Goal: Task Accomplishment & Management: Complete application form

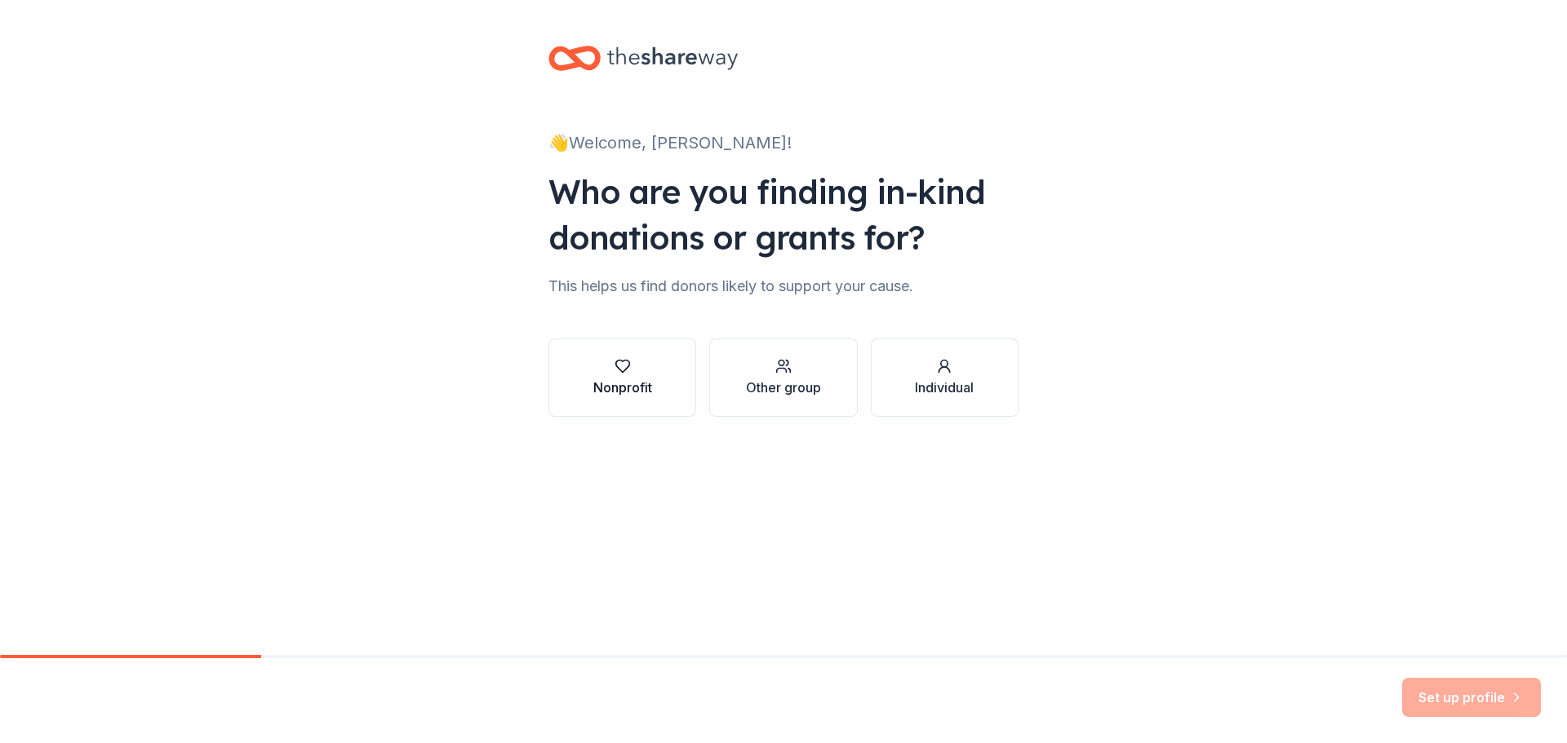
click at [635, 388] on div "Nonprofit" at bounding box center [622, 388] width 59 height 20
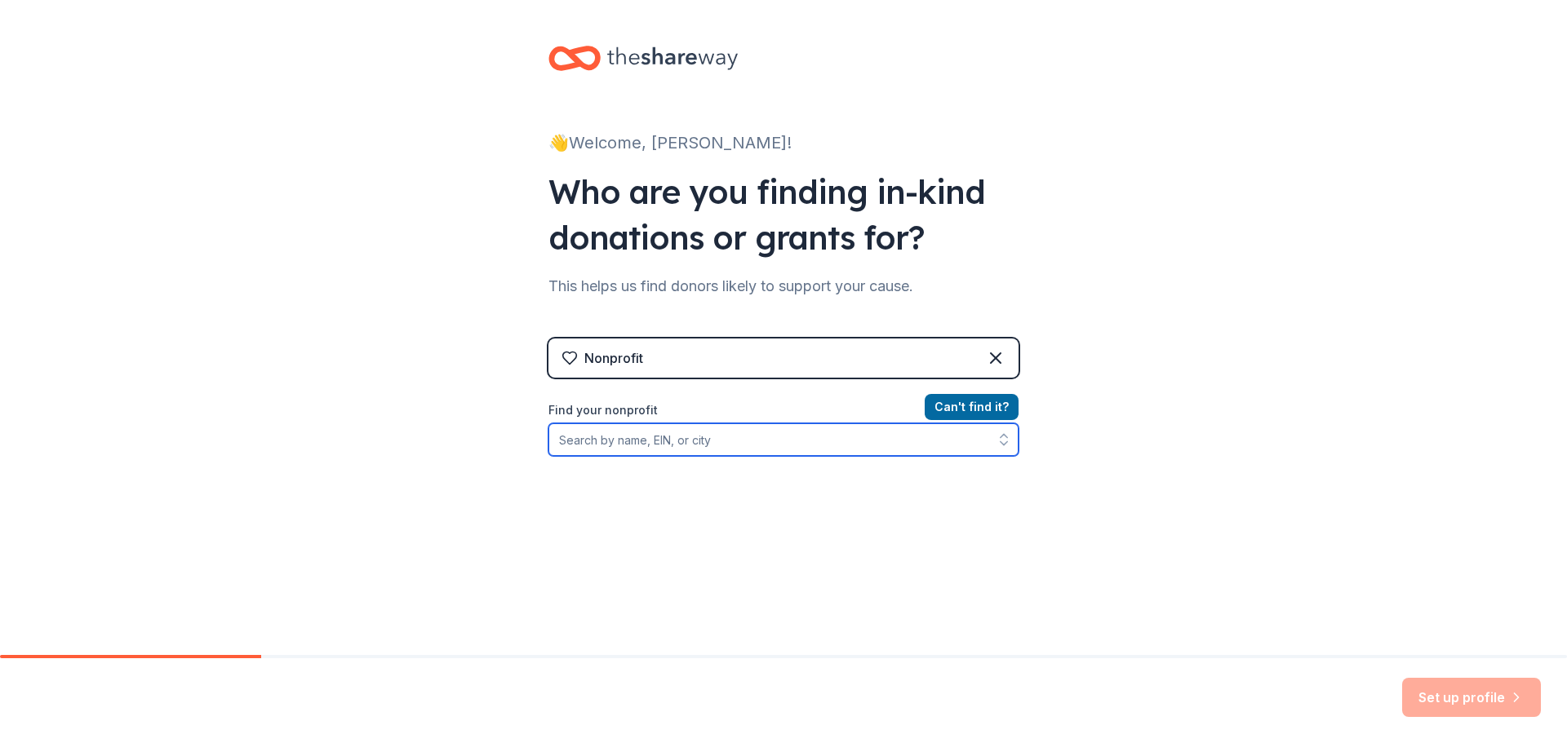
click at [632, 429] on input "Find your nonprofit" at bounding box center [783, 439] width 470 height 33
type input "[US_EMPLOYER_IDENTIFICATION_NUMBER]"
click at [756, 525] on div "Can ' t find it? Find your nonprofit [US_EMPLOYER_IDENTIFICATION_NUMBER]" at bounding box center [783, 491] width 470 height 189
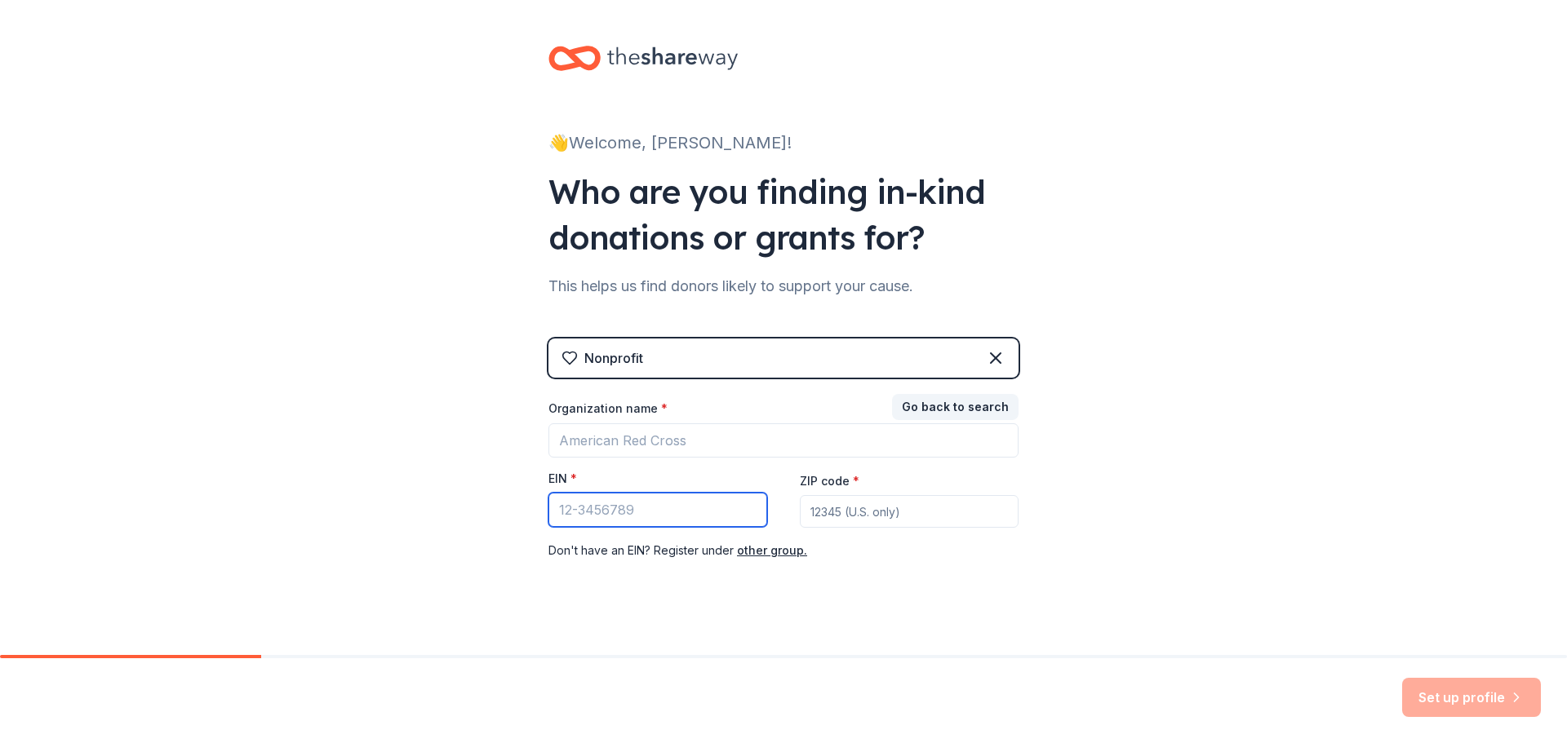
click at [715, 524] on input "EIN *" at bounding box center [657, 510] width 219 height 34
type input "[US_EMPLOYER_IDENTIFICATION_NUMBER]"
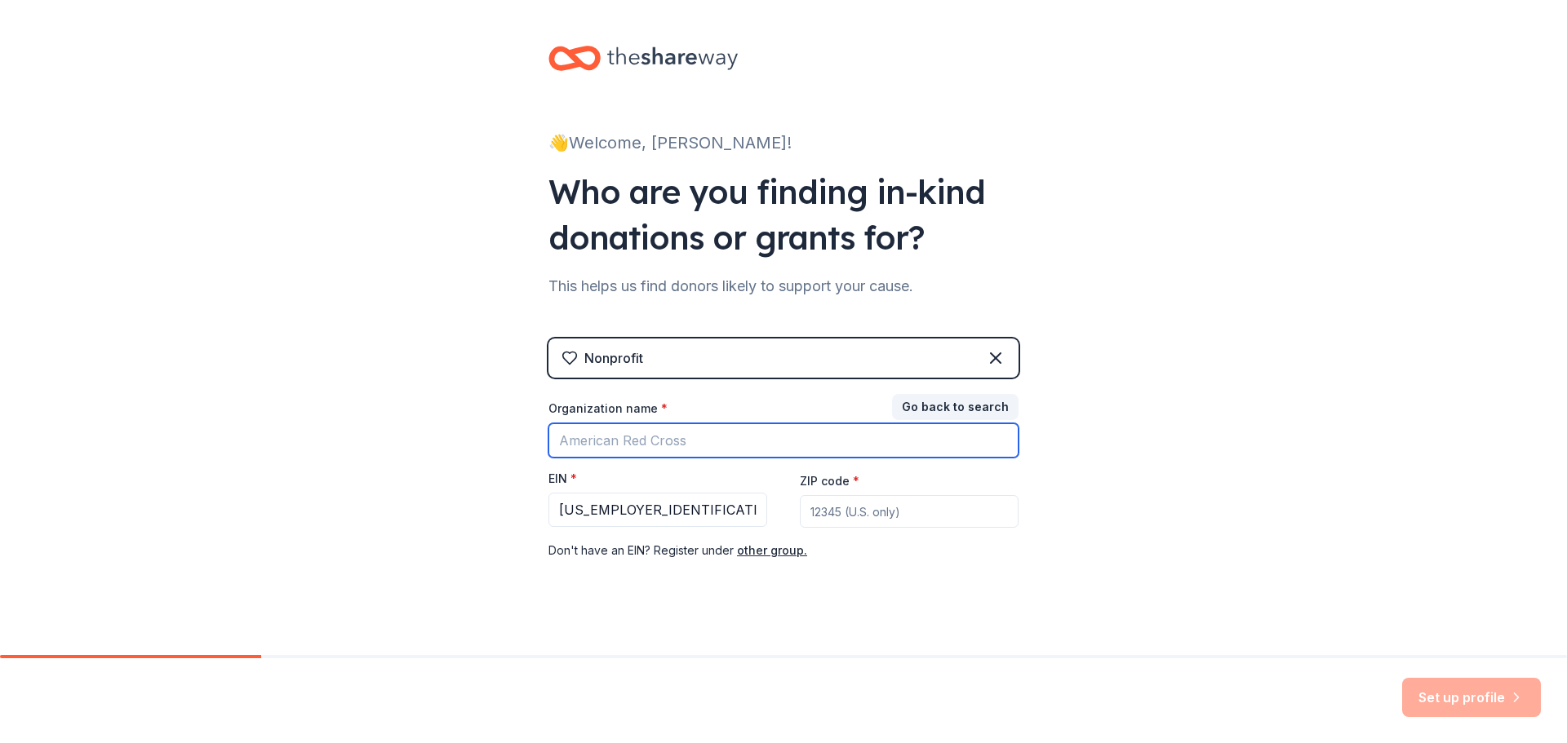
click at [639, 457] on input "Organization name *" at bounding box center [783, 440] width 470 height 34
type input "[GEOGRAPHIC_DATA] PTA"
click at [835, 510] on input "ZIP code *" at bounding box center [909, 511] width 219 height 33
type input "32738"
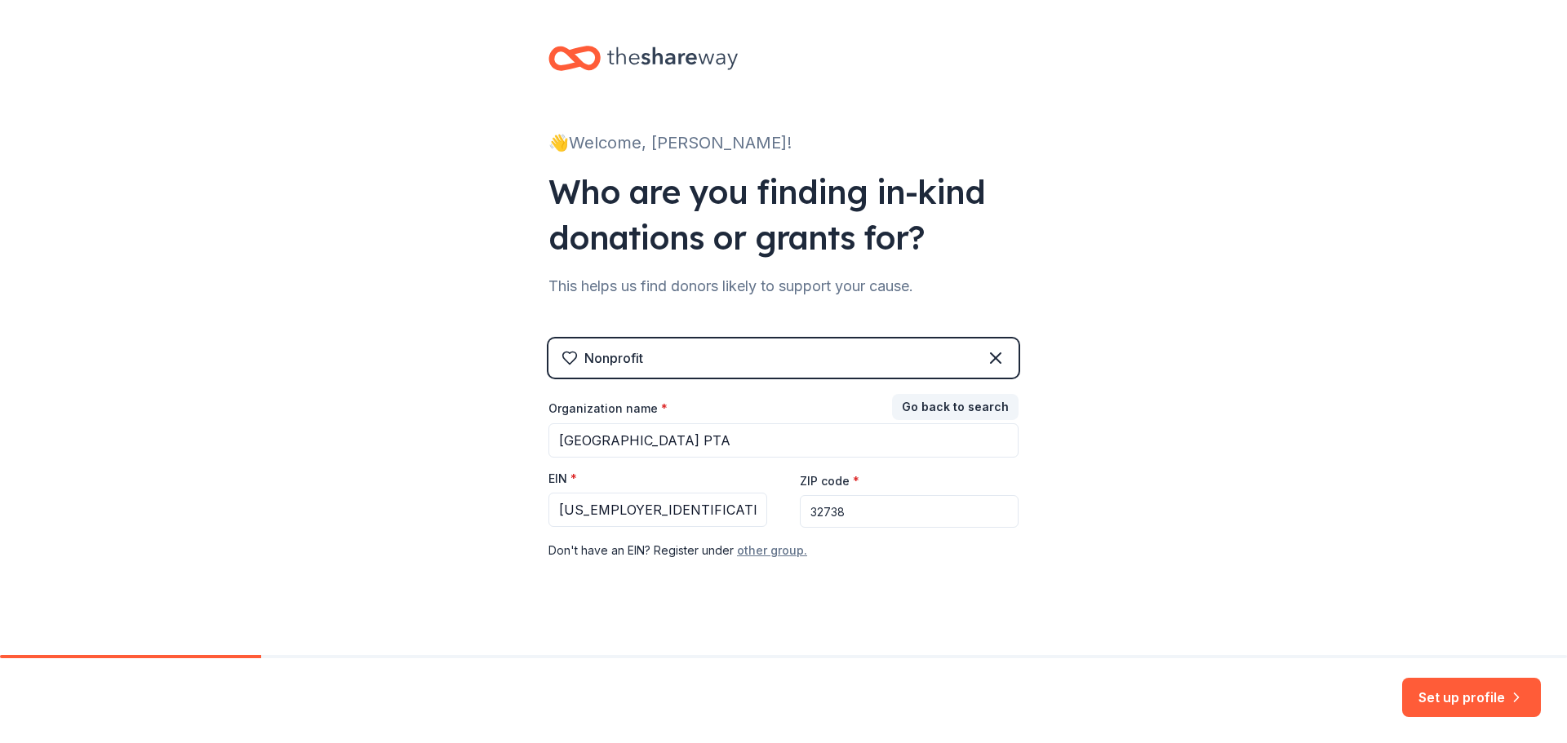
click at [770, 554] on button "other group." at bounding box center [772, 551] width 70 height 20
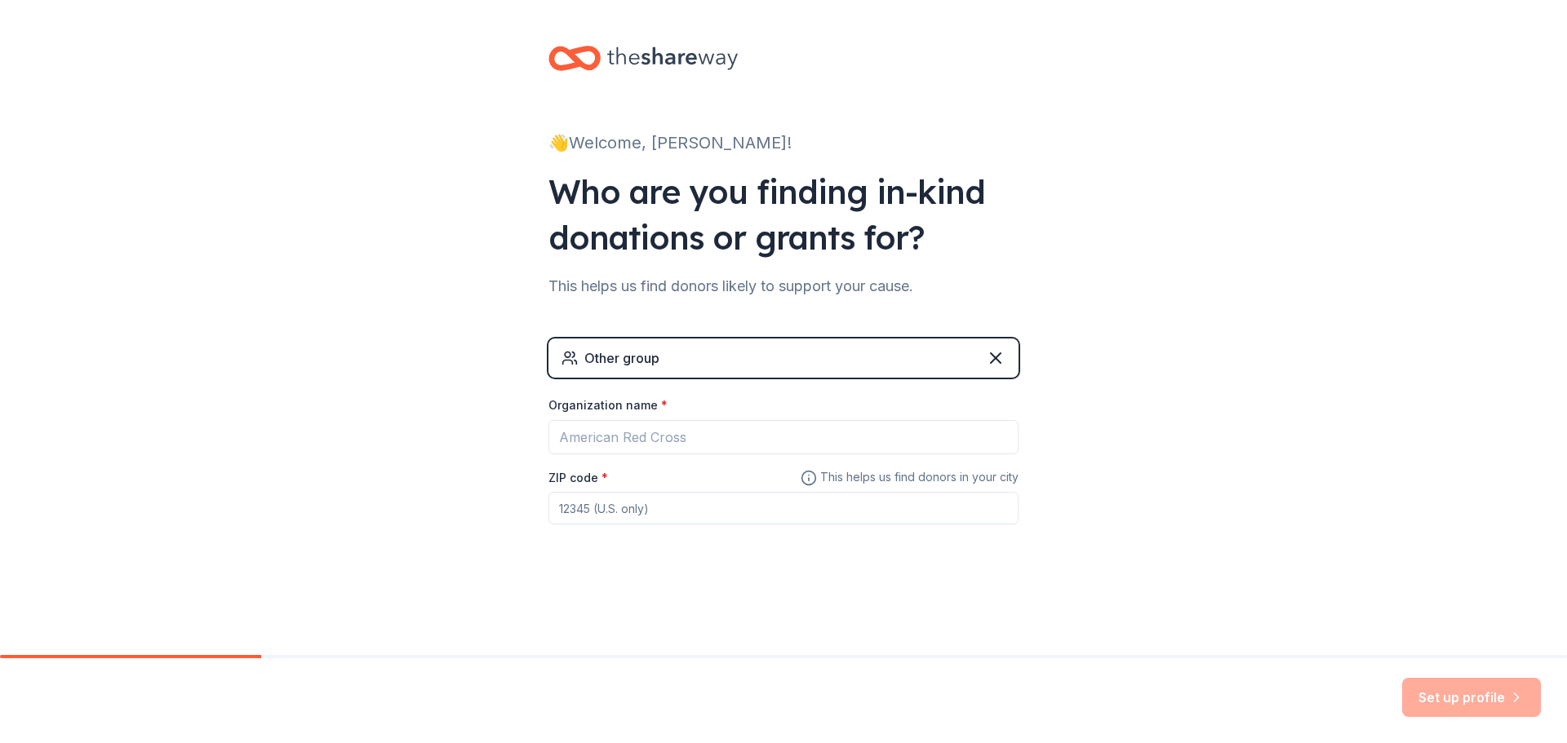
click at [733, 355] on div "Other group" at bounding box center [783, 358] width 470 height 39
click at [990, 351] on icon at bounding box center [996, 358] width 20 height 20
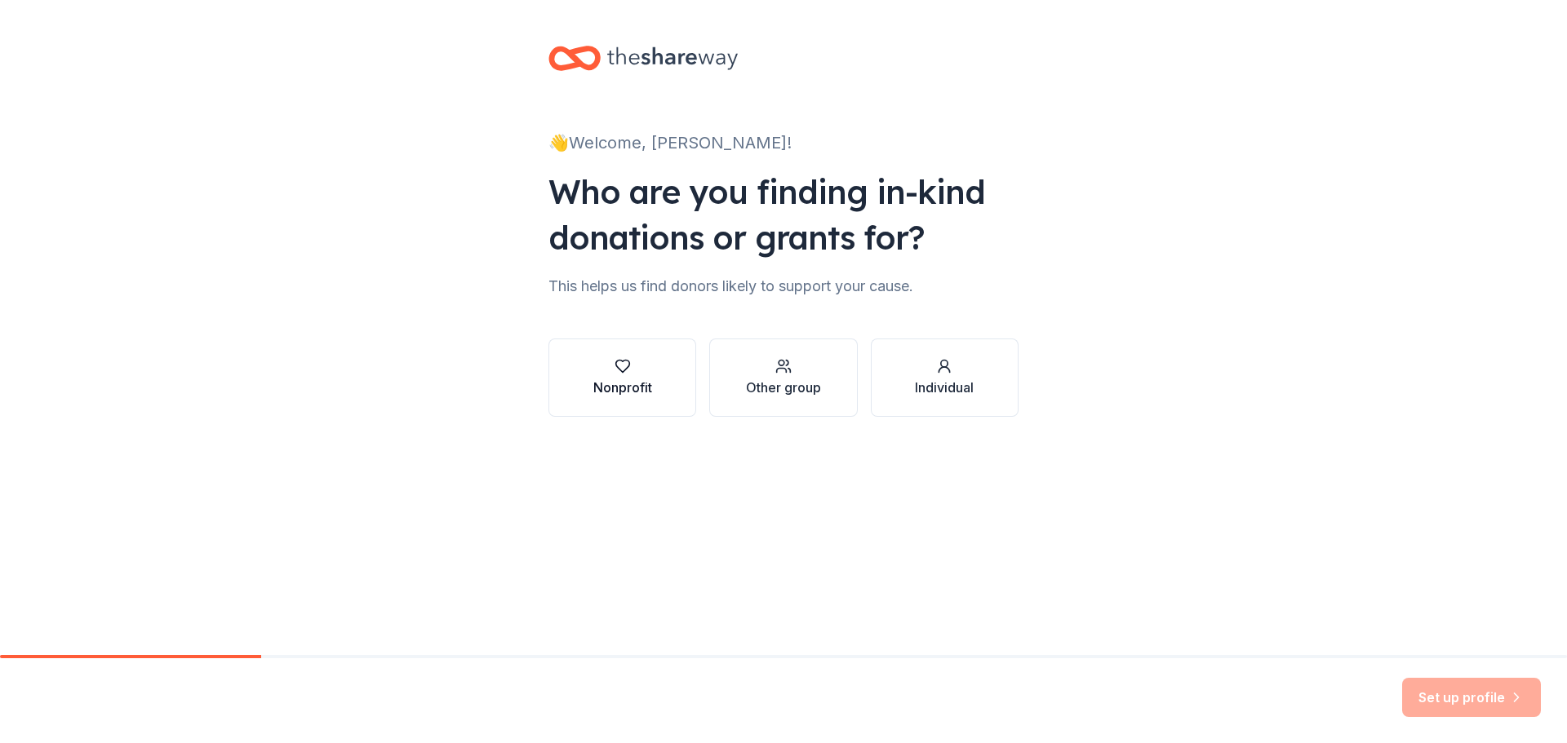
click at [605, 379] on div "Nonprofit" at bounding box center [622, 388] width 59 height 20
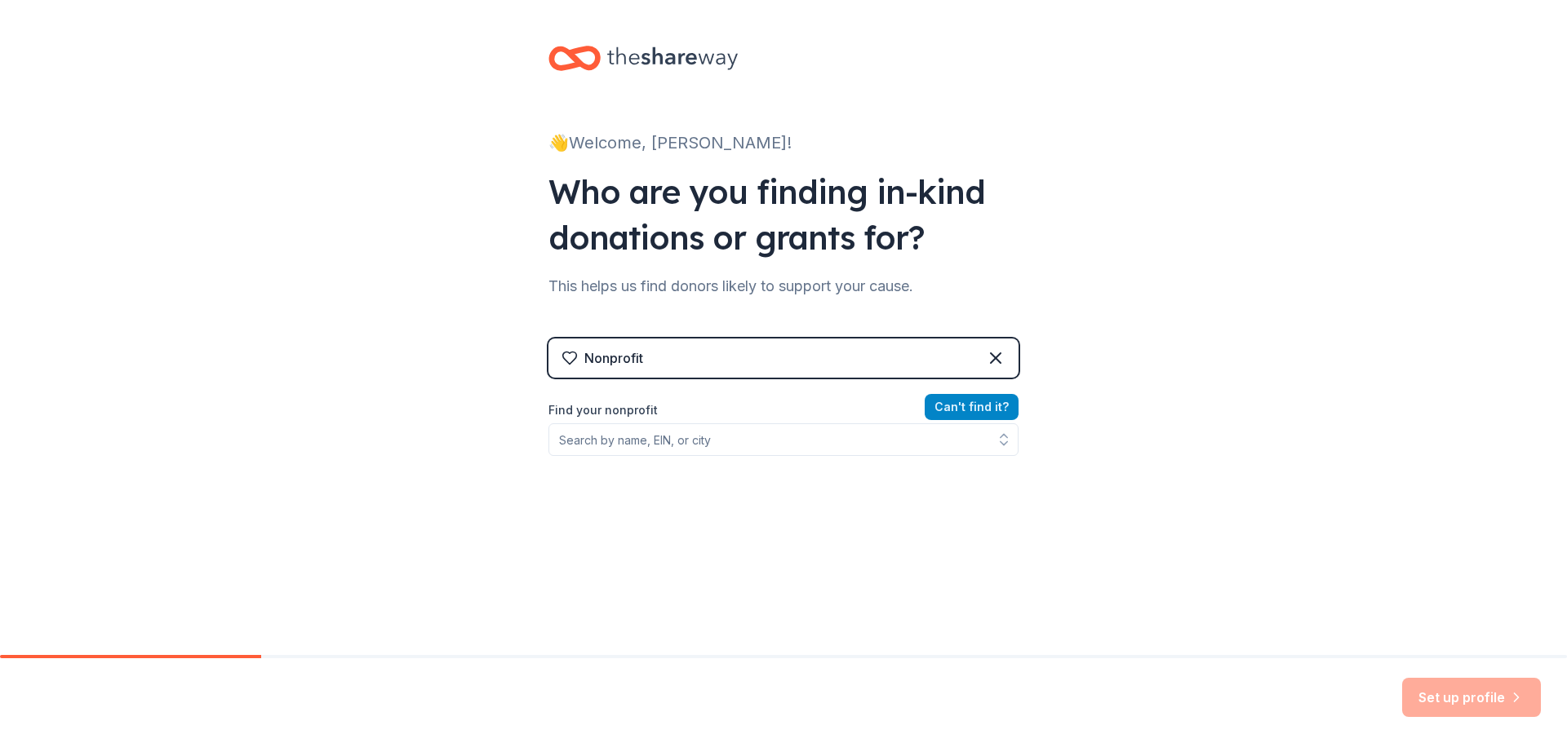
click at [953, 405] on button "Can ' t find it?" at bounding box center [971, 407] width 94 height 26
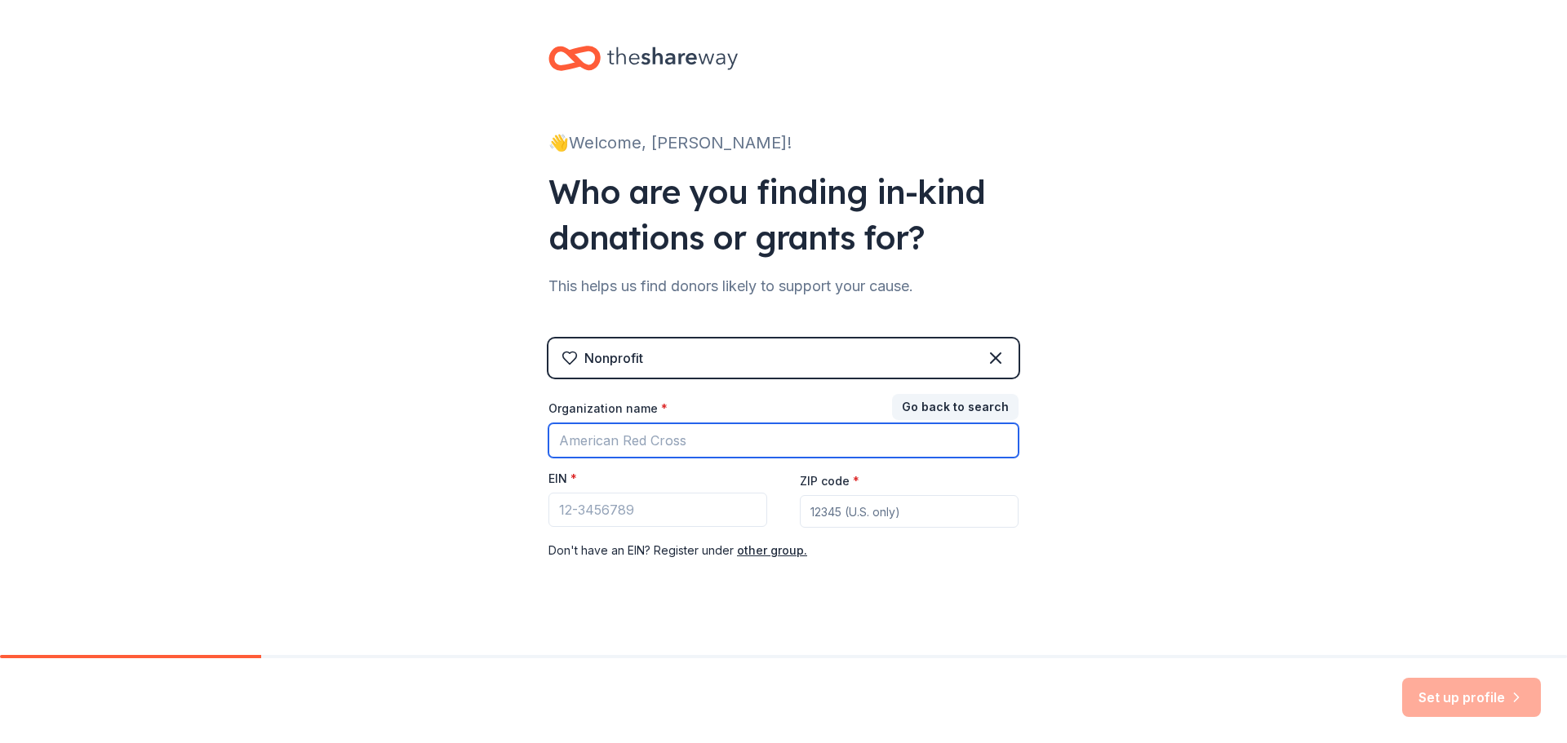
click at [640, 443] on input "Organization name *" at bounding box center [783, 440] width 470 height 34
type input "[GEOGRAPHIC_DATA] PTA"
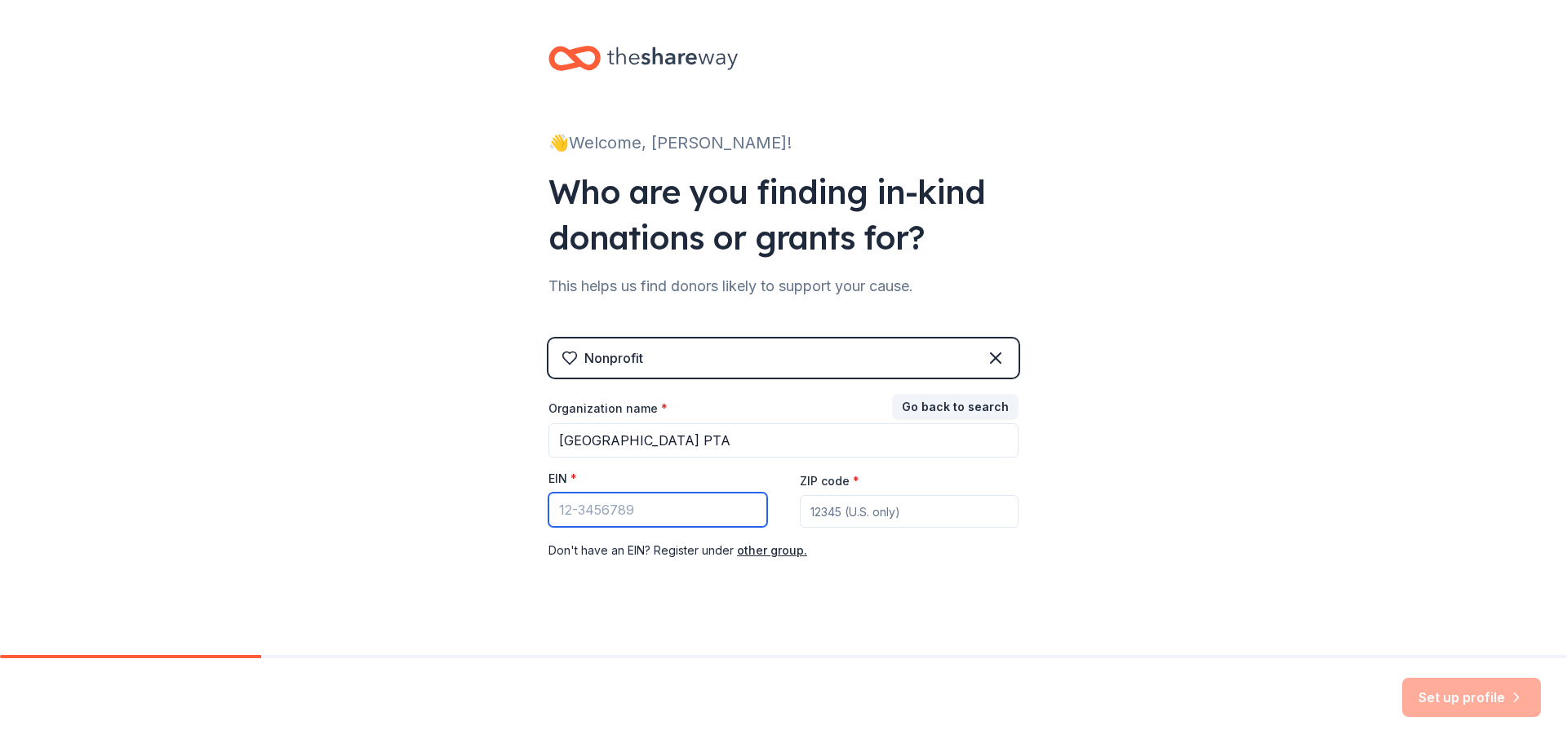
click at [615, 508] on input "EIN *" at bounding box center [657, 510] width 219 height 34
type input "[US_EMPLOYER_IDENTIFICATION_NUMBER]"
click at [822, 511] on input "ZIP code *" at bounding box center [909, 511] width 219 height 33
type input "32738"
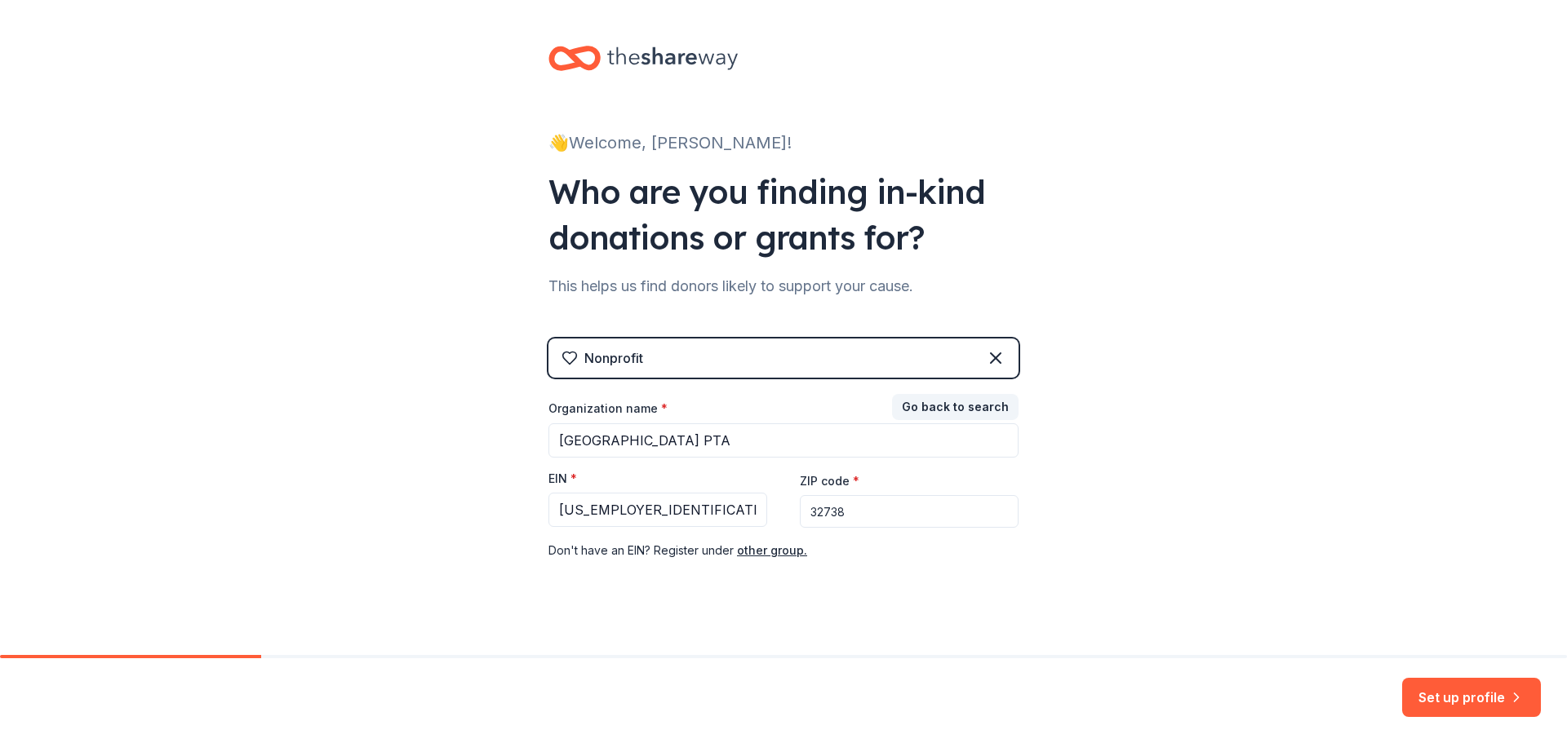
click at [929, 646] on div "👋 Welcome, [PERSON_NAME]! Who are you finding in-kind donations or grants for? …" at bounding box center [783, 335] width 522 height 671
click at [1428, 689] on button "Set up profile" at bounding box center [1471, 697] width 139 height 39
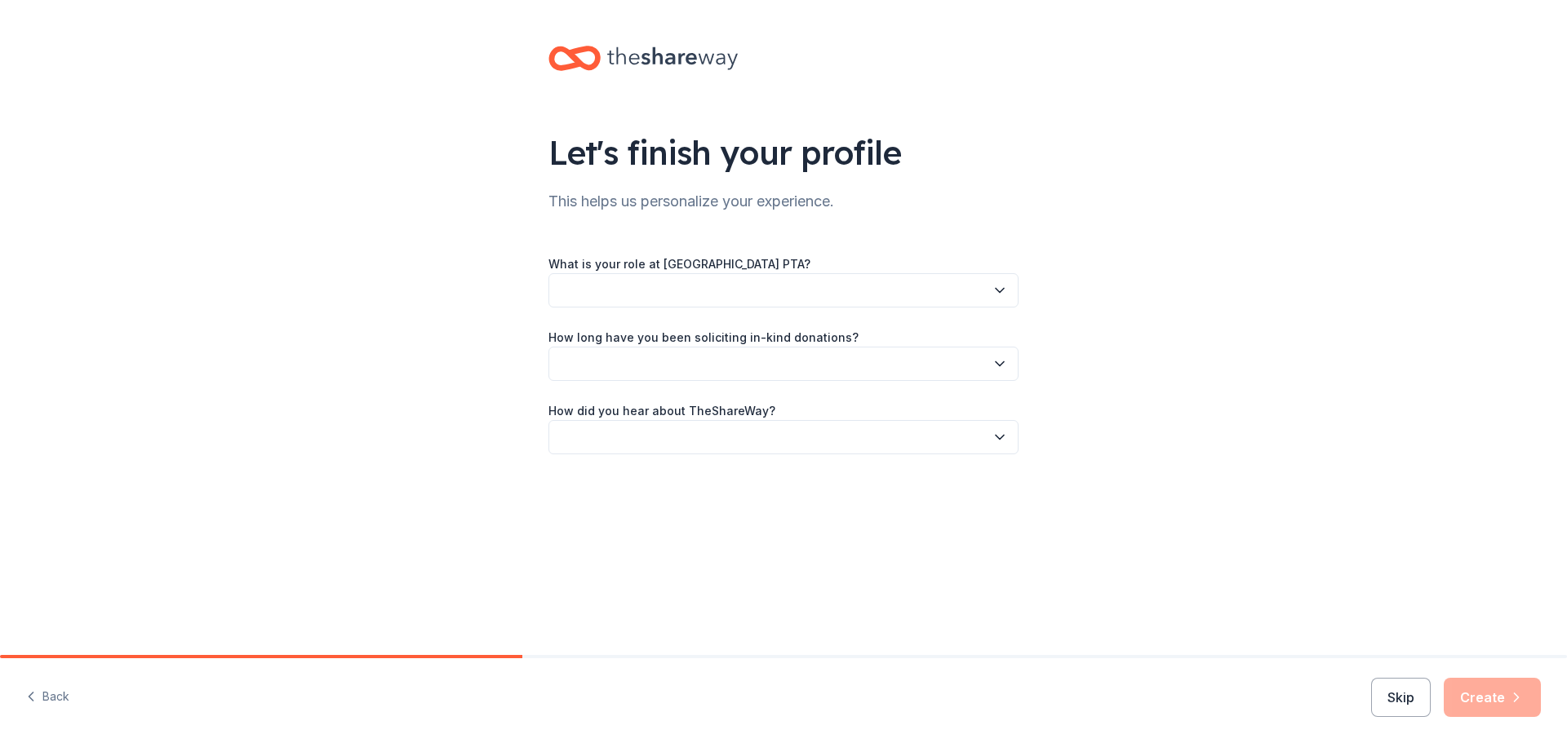
click at [835, 286] on button "button" at bounding box center [783, 290] width 470 height 34
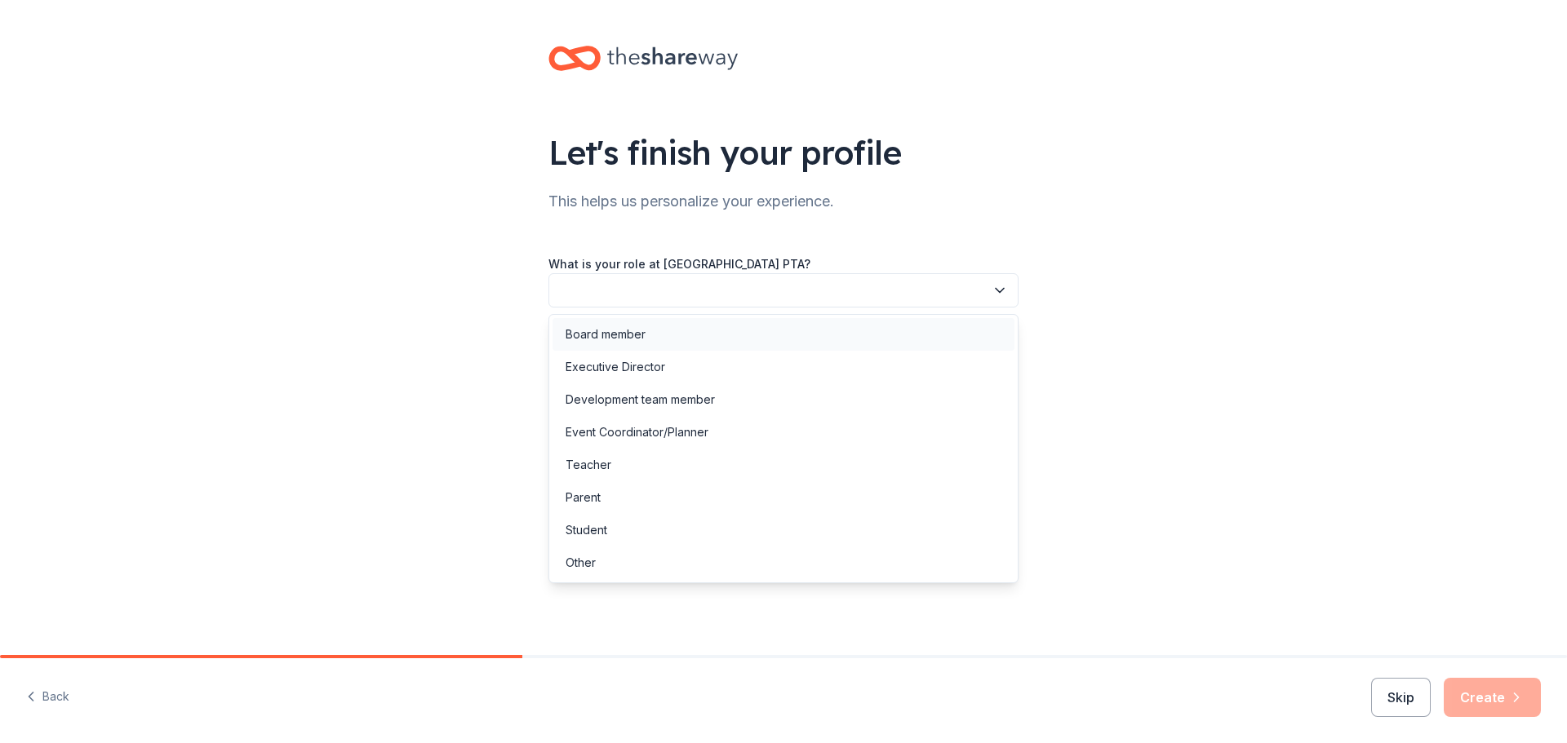
click at [828, 329] on div "Board member" at bounding box center [783, 334] width 462 height 33
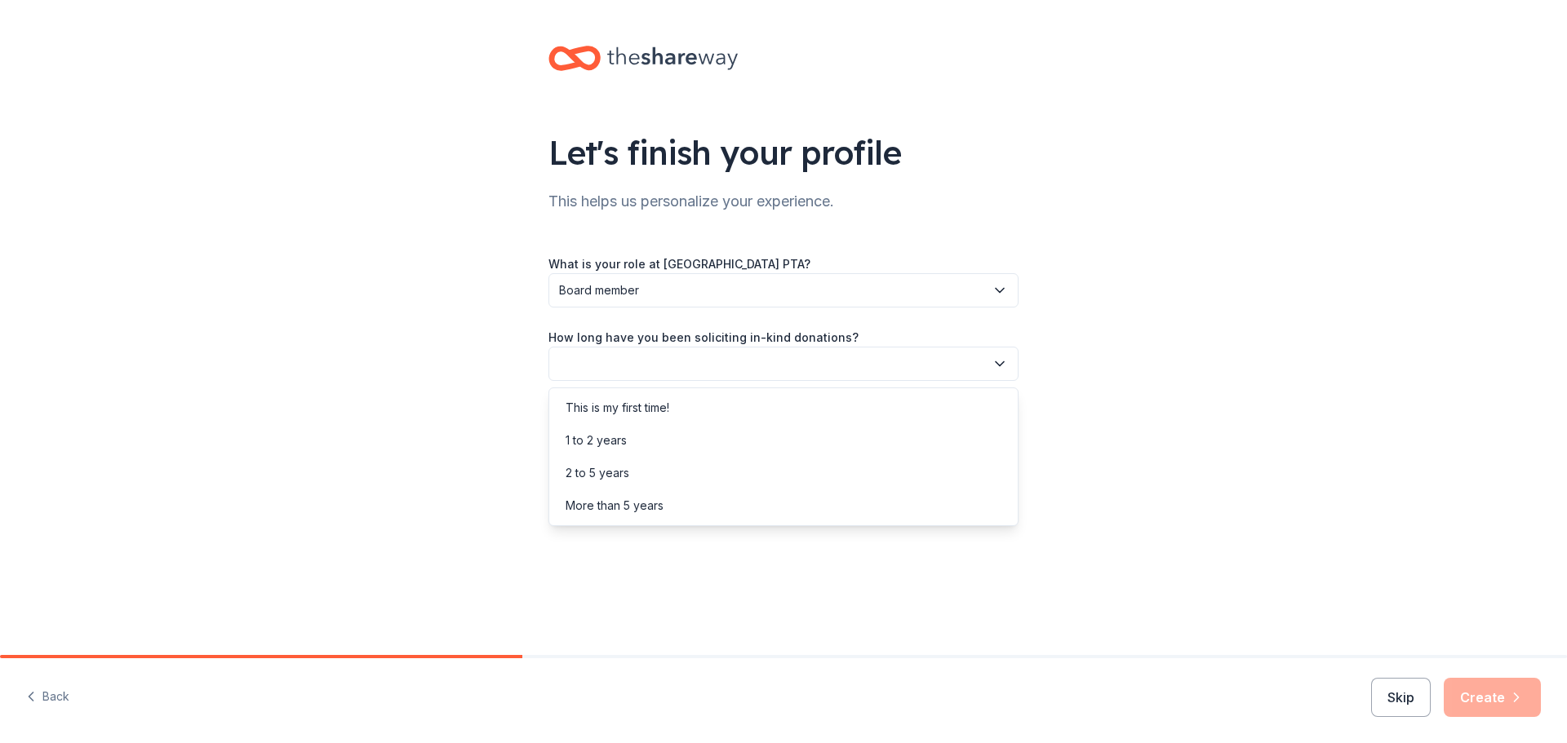
click at [834, 362] on button "button" at bounding box center [783, 364] width 470 height 34
click at [807, 407] on div "This is my first time!" at bounding box center [783, 408] width 462 height 33
click at [798, 435] on button "button" at bounding box center [783, 437] width 470 height 34
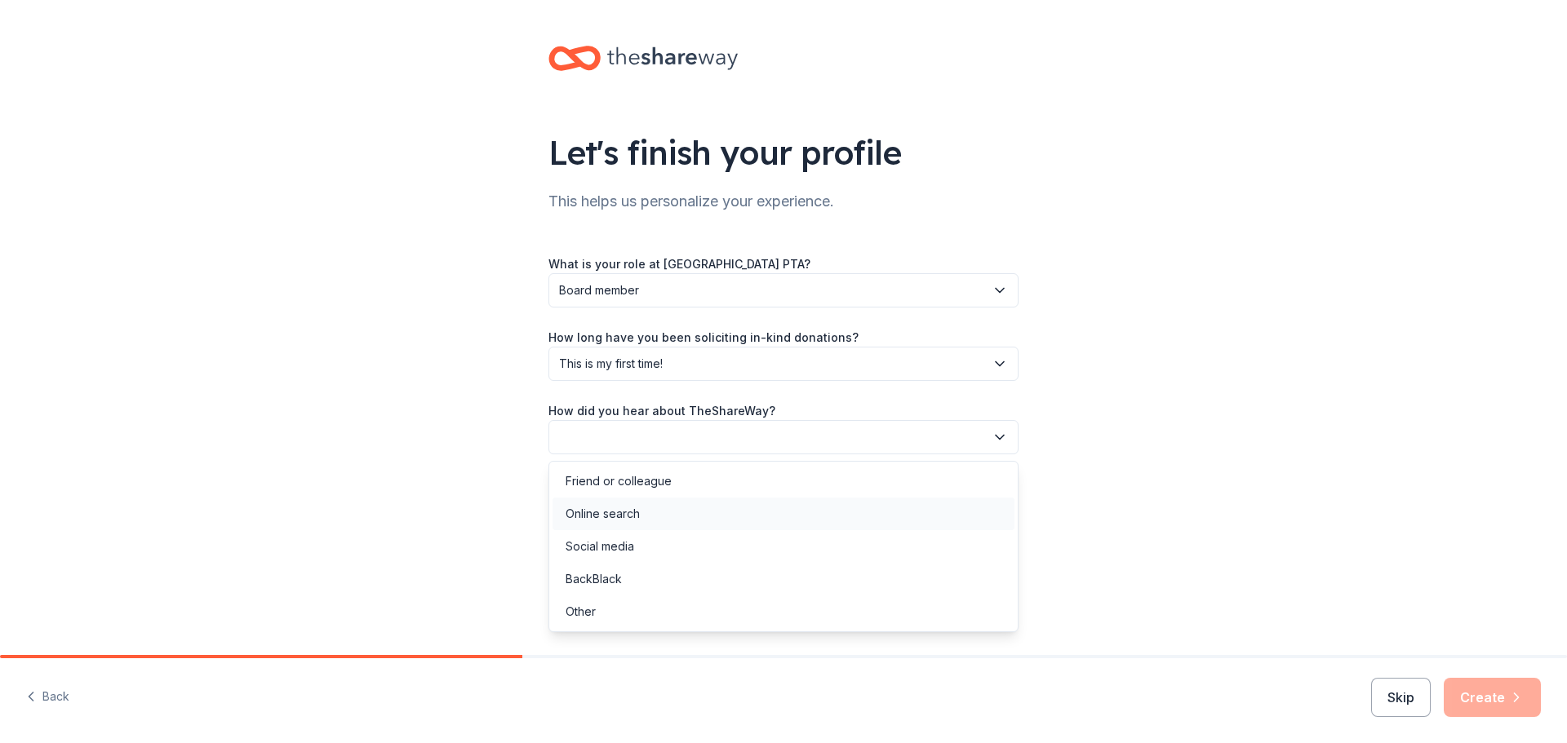
click at [742, 521] on div "Online search" at bounding box center [783, 514] width 462 height 33
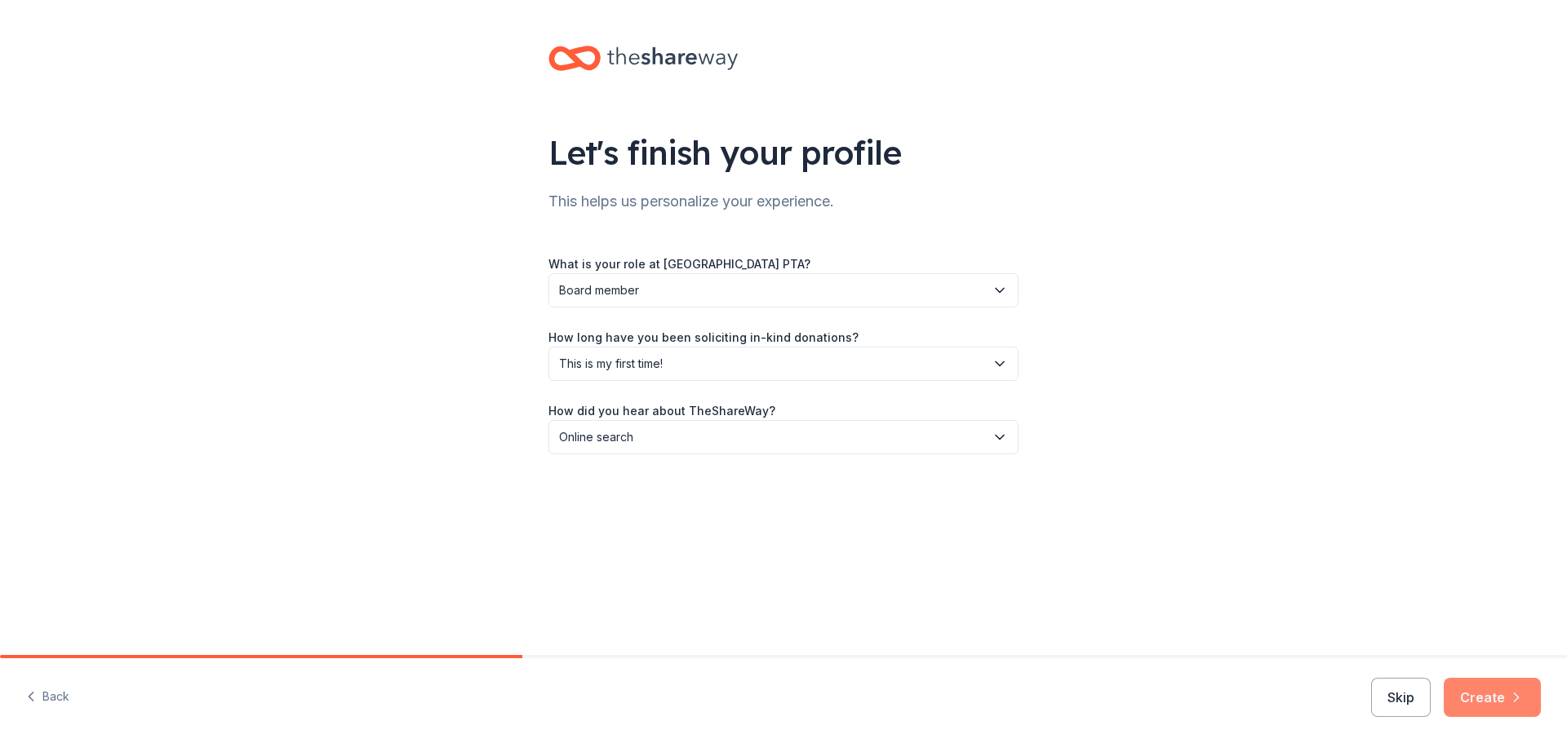
click at [1500, 693] on button "Create" at bounding box center [1491, 697] width 97 height 39
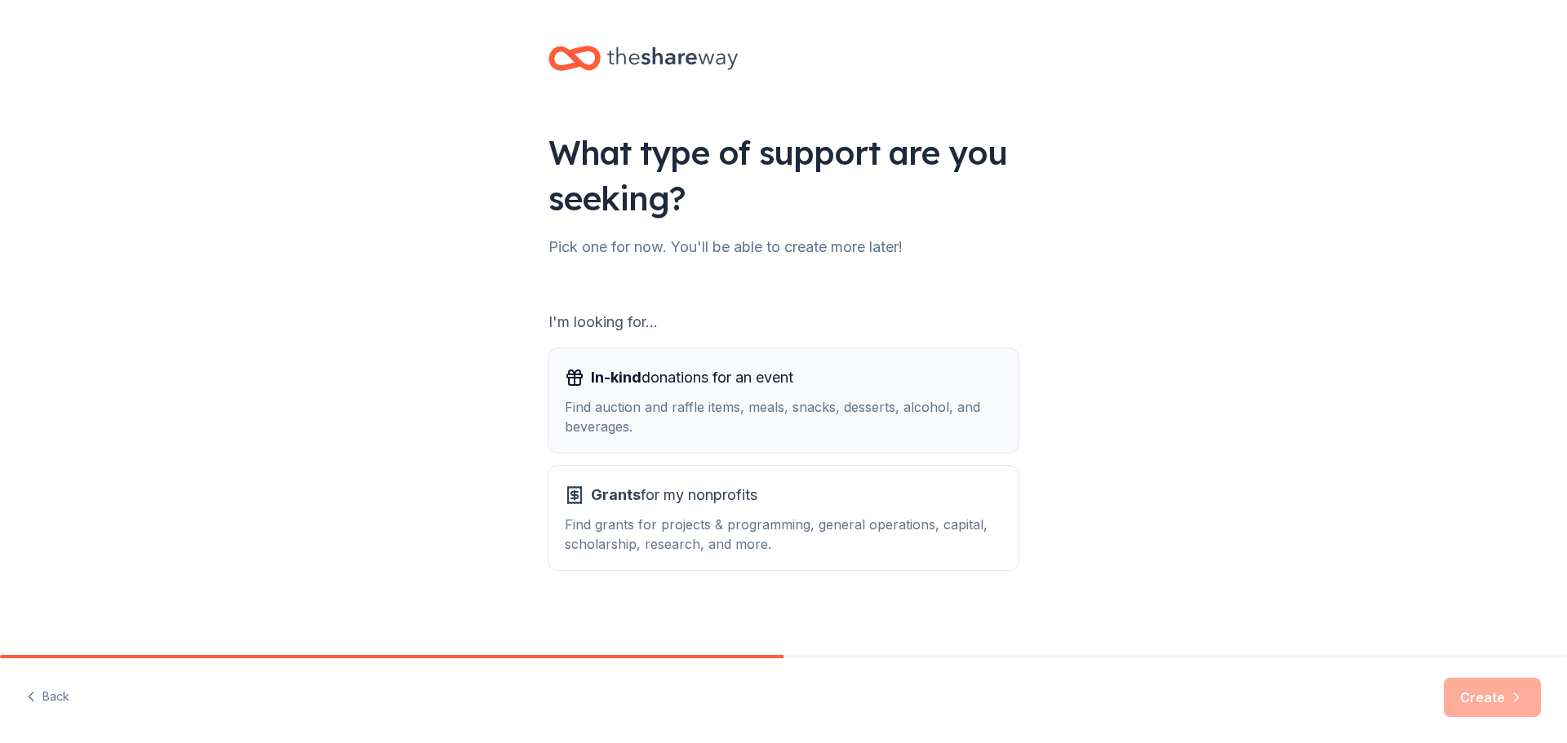
click at [899, 445] on button "In-kind donations for an event Find auction and raffle items, meals, snacks, de…" at bounding box center [783, 400] width 470 height 104
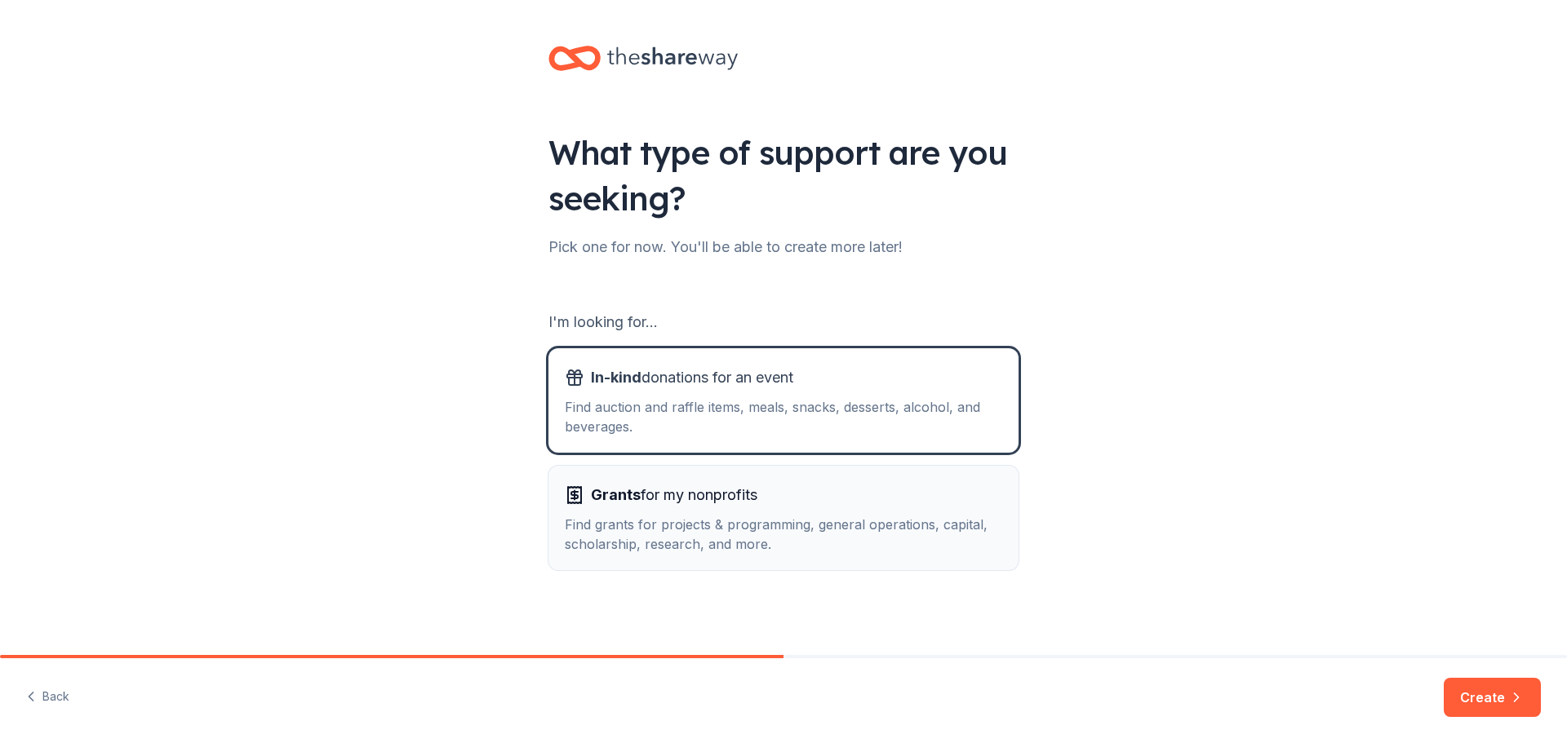
click at [903, 518] on div "Find grants for projects & programming, general operations, capital, scholarshi…" at bounding box center [783, 534] width 437 height 39
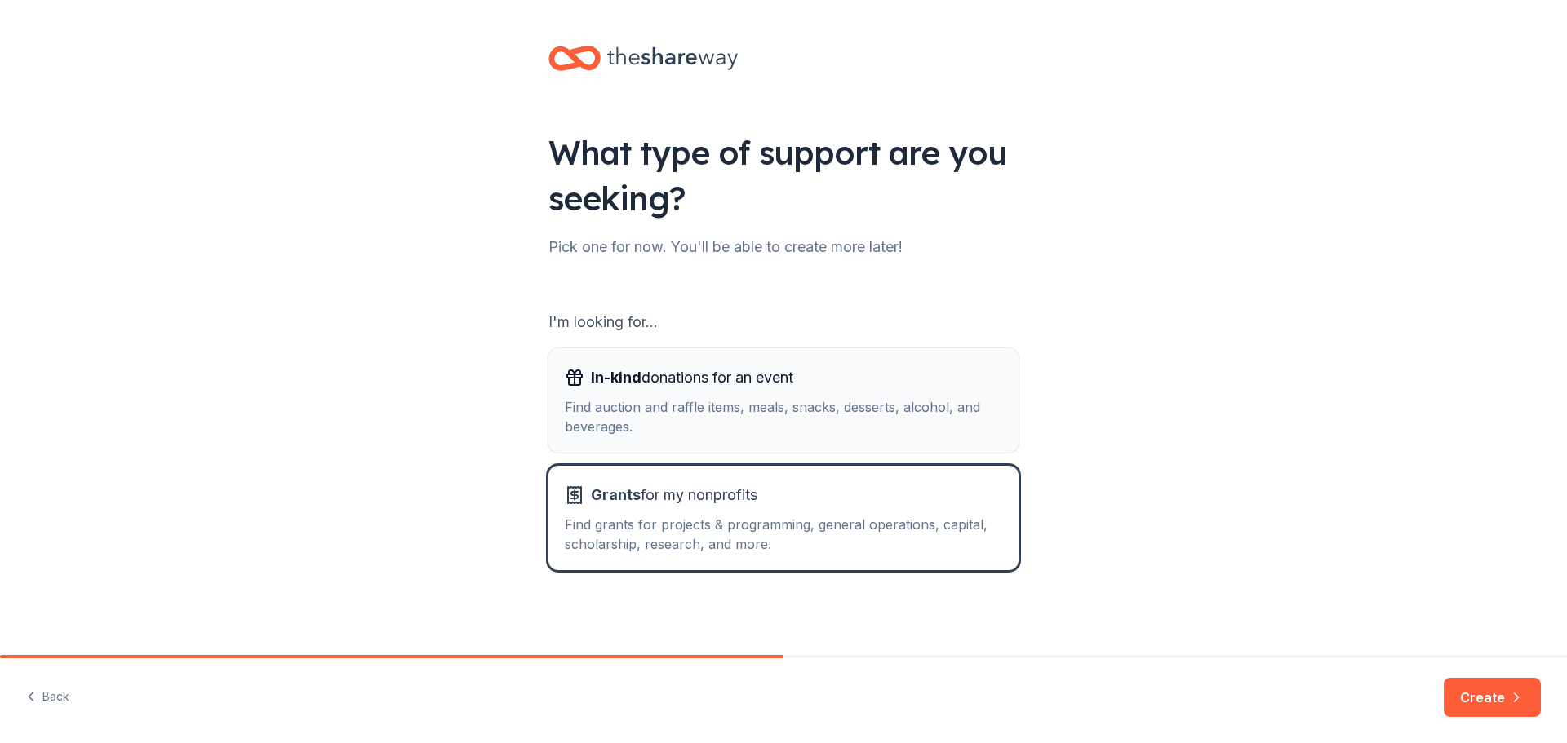
click at [900, 409] on div "Find auction and raffle items, meals, snacks, desserts, alcohol, and beverages." at bounding box center [783, 416] width 437 height 39
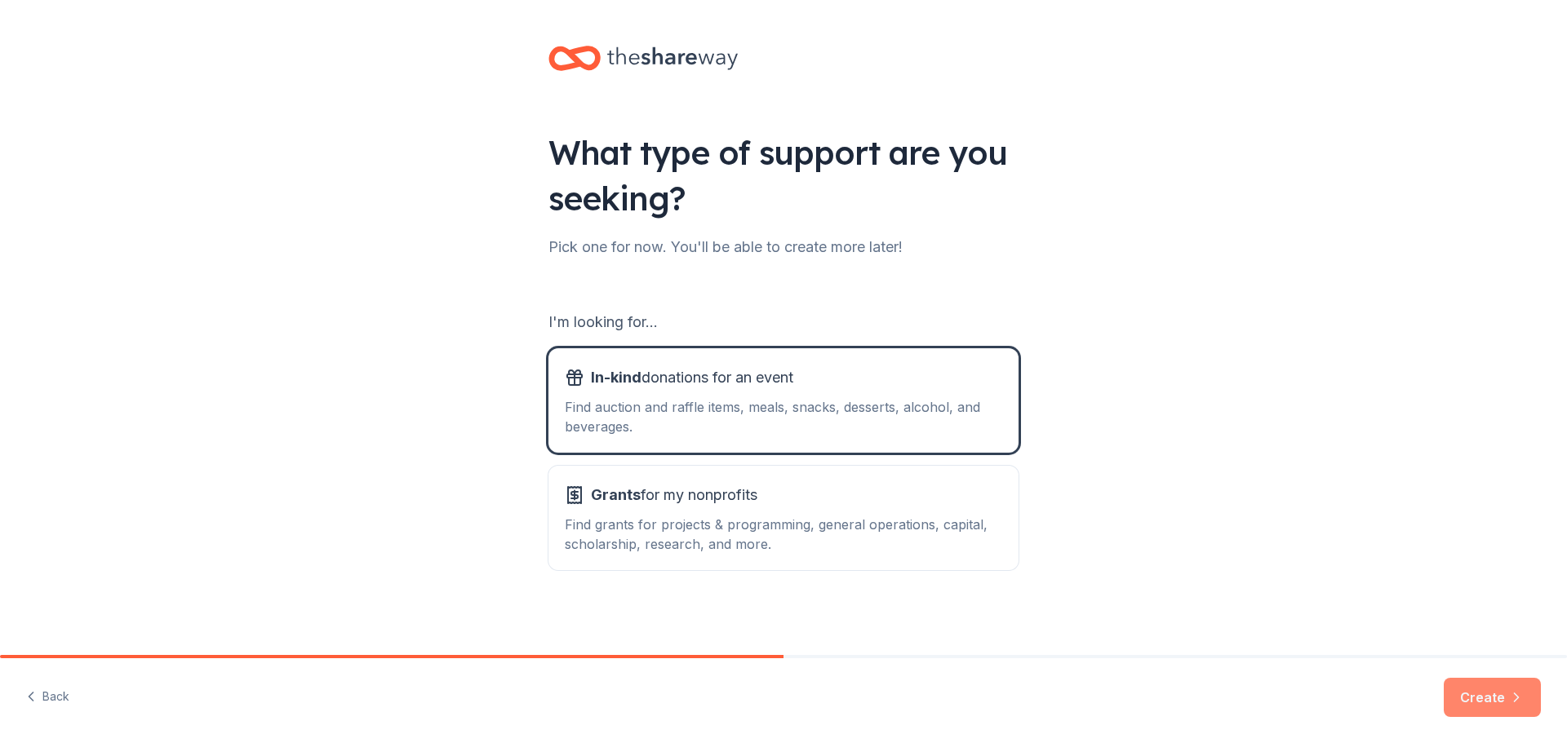
click at [1467, 697] on button "Create" at bounding box center [1491, 697] width 97 height 39
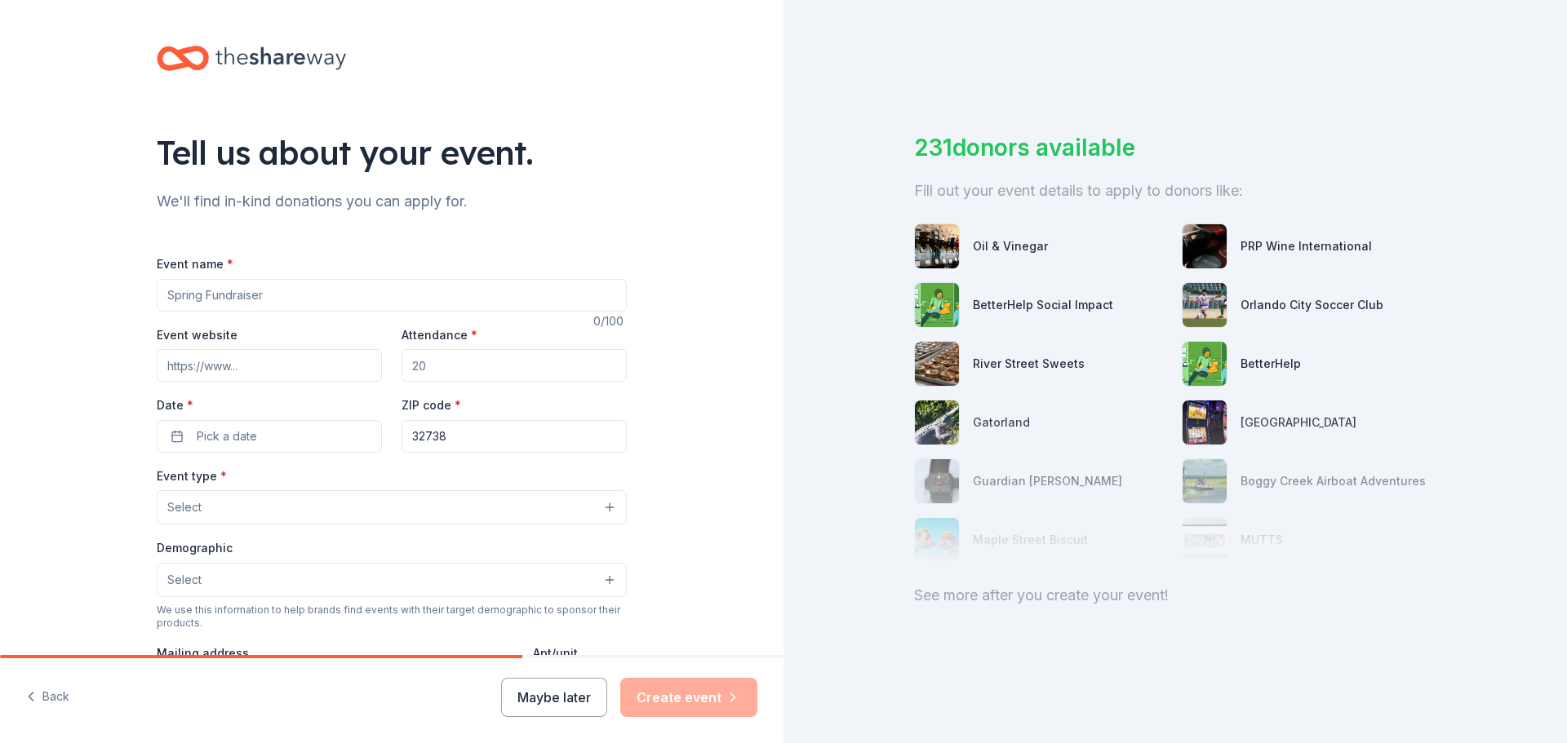
click at [267, 299] on input "Event name *" at bounding box center [392, 295] width 470 height 33
type input "Fall Festival"
click at [264, 356] on input "Event website" at bounding box center [269, 365] width 225 height 33
click at [206, 375] on input "Event website" at bounding box center [269, 365] width 225 height 33
paste input "[URL][DOMAIN_NAME]"
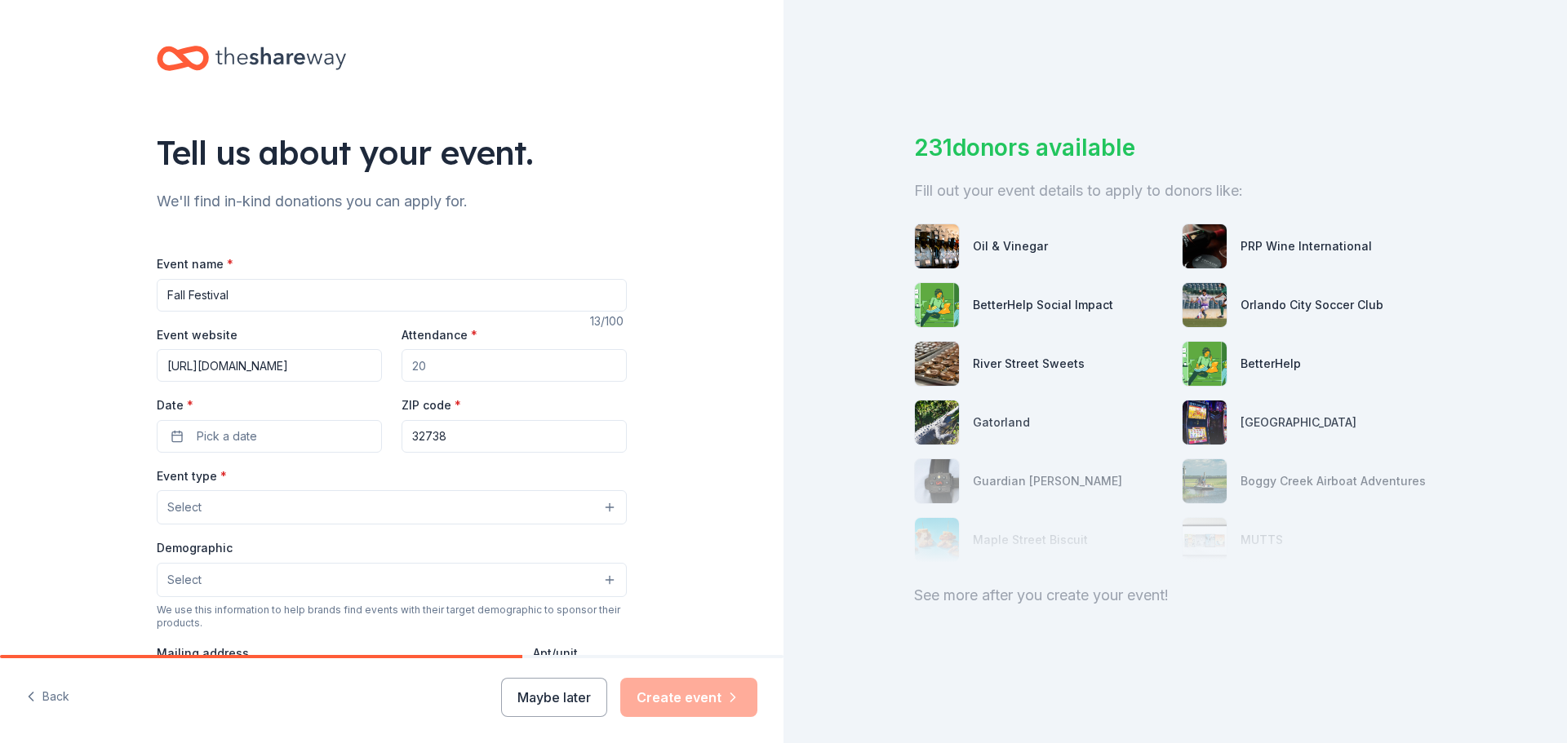
scroll to position [0, 204]
type input "[URL][DOMAIN_NAME]"
drag, startPoint x: 530, startPoint y: 367, endPoint x: 352, endPoint y: 361, distance: 178.0
click at [352, 361] on div "Event website [URL][DOMAIN_NAME] Attendance * Date * Pick a date ZIP code * 327…" at bounding box center [392, 389] width 470 height 128
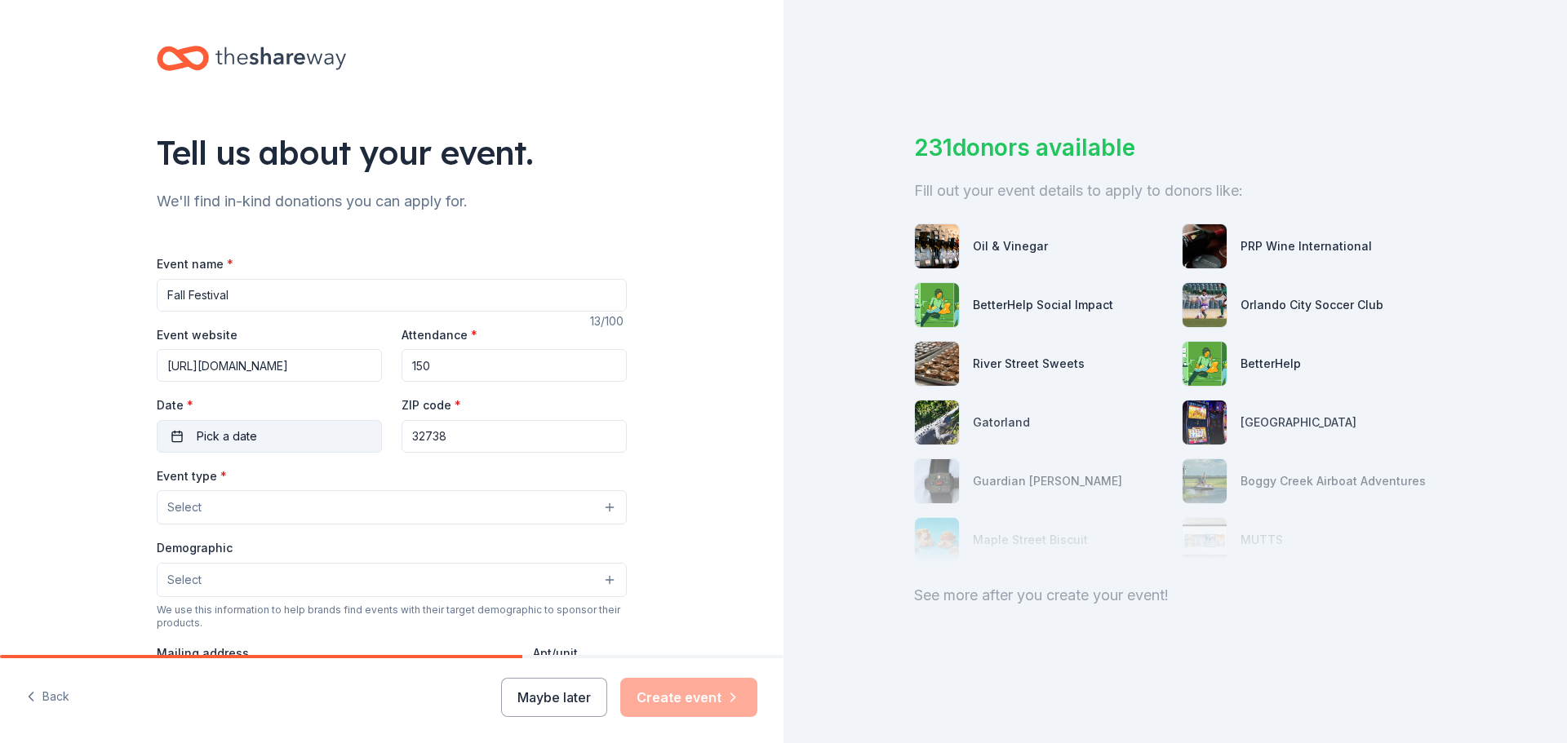
type input "150"
click at [201, 441] on span "Pick a date" at bounding box center [227, 437] width 60 height 20
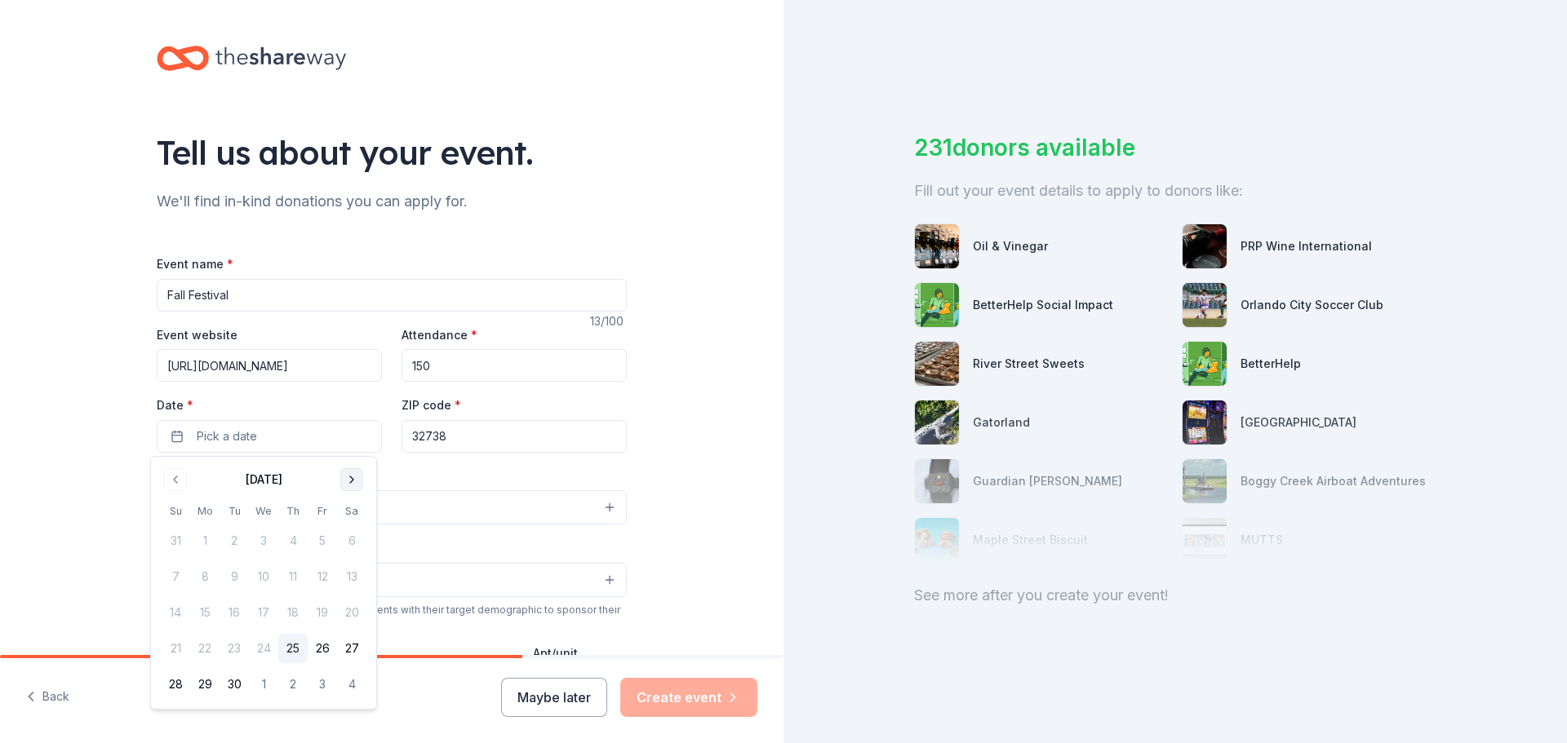
click at [353, 481] on button "Go to next month" at bounding box center [351, 479] width 23 height 23
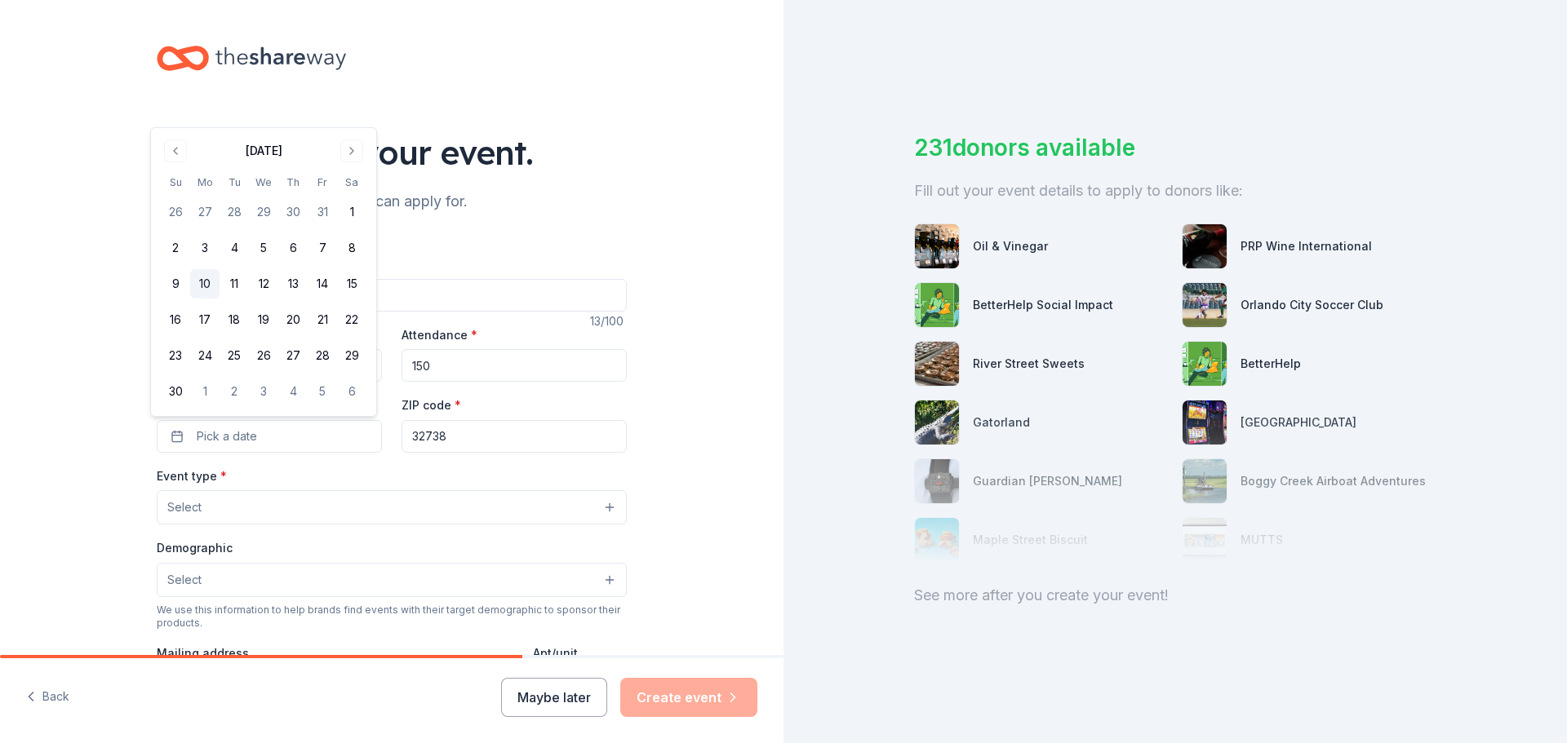
click at [204, 284] on button "10" at bounding box center [204, 283] width 29 height 29
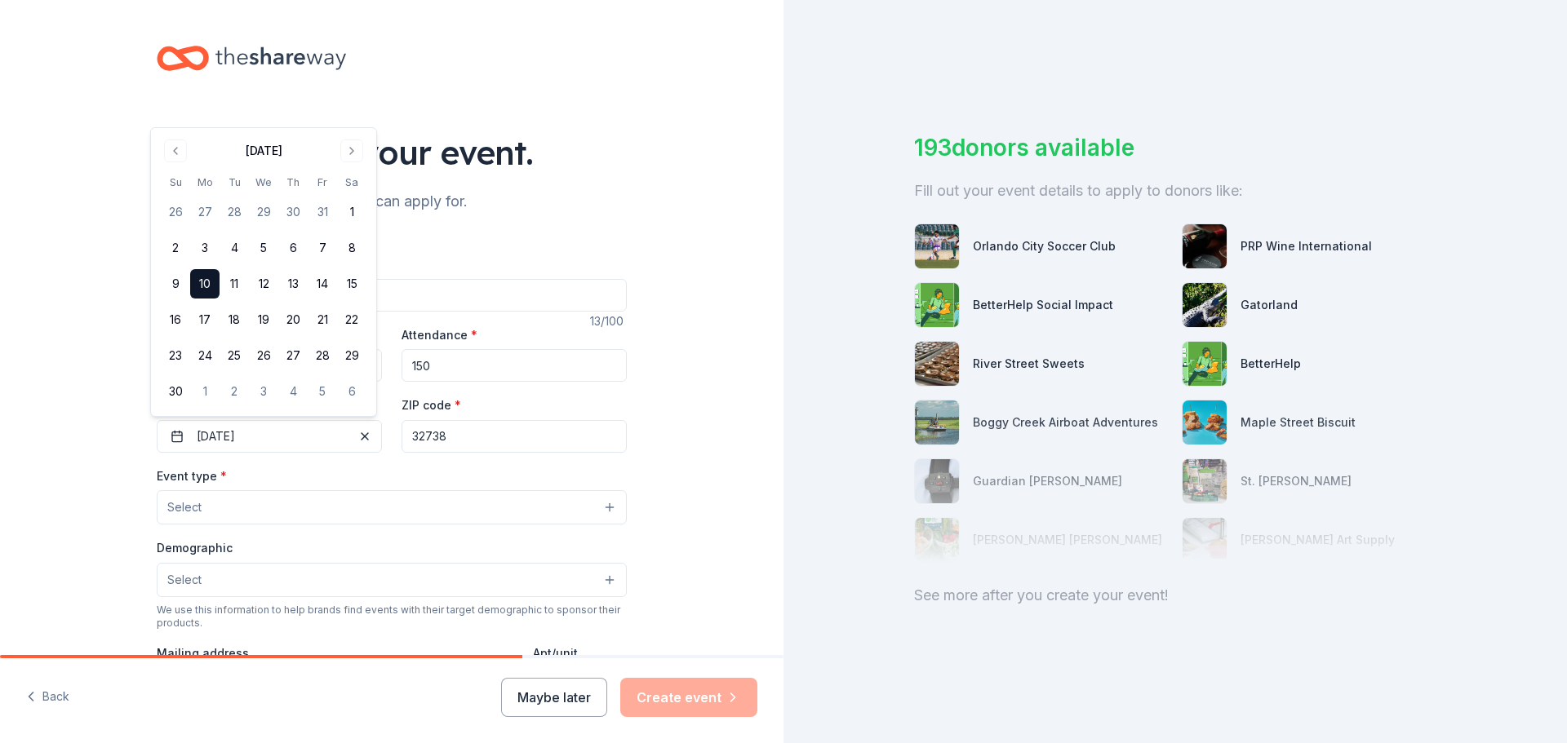
click at [187, 497] on button "Select" at bounding box center [392, 507] width 470 height 34
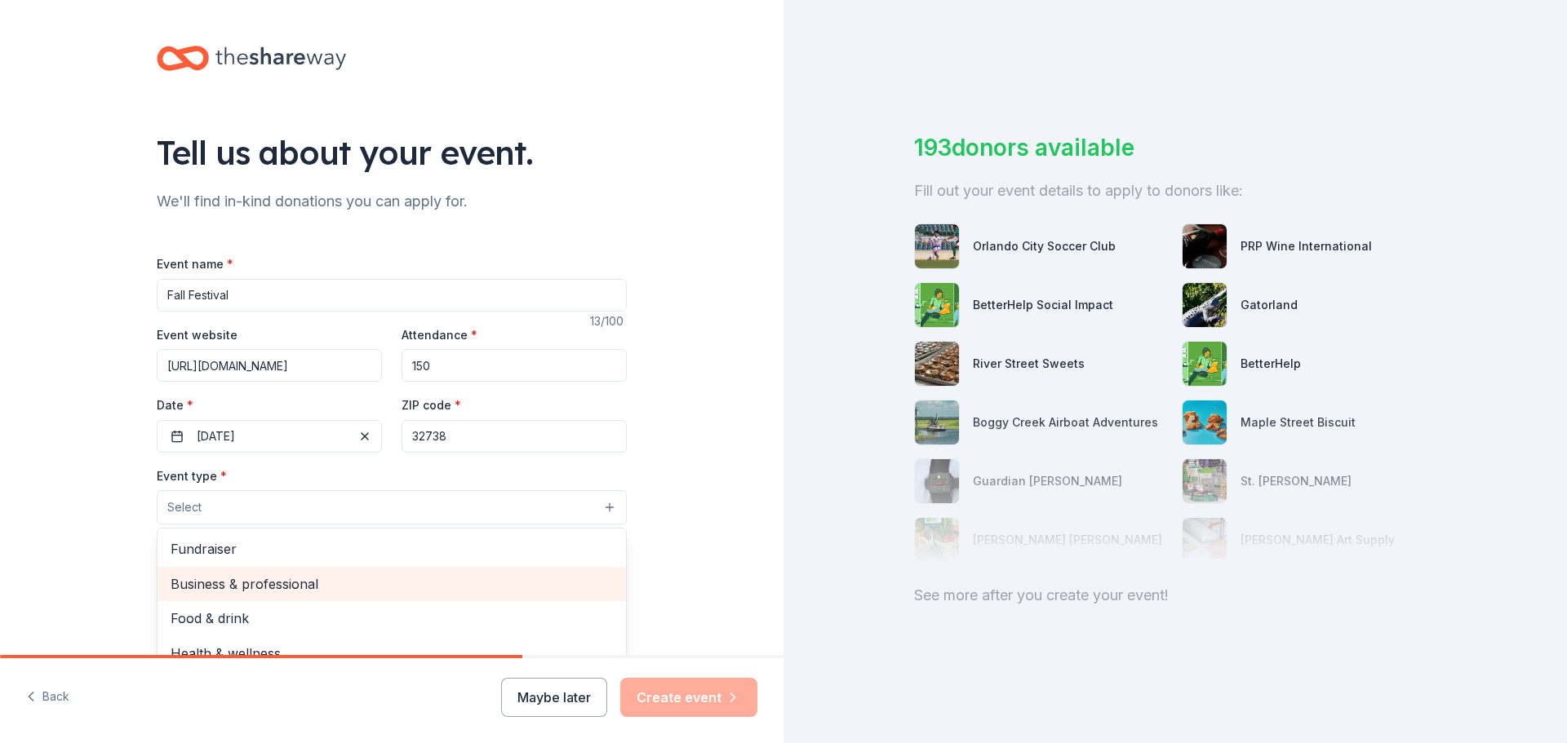
scroll to position [55, 0]
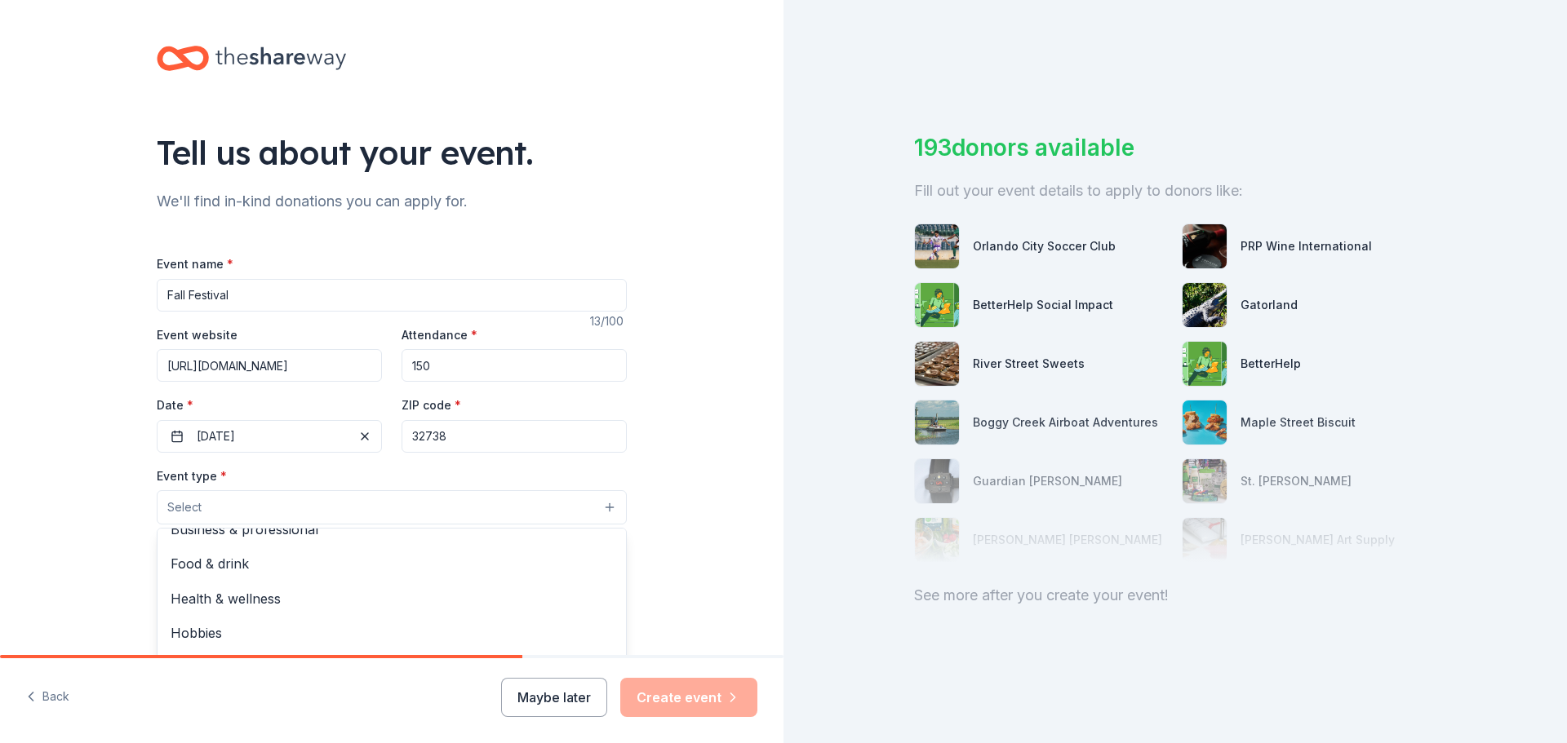
click at [742, 454] on div "Tell us about your event. We'll find in-kind donations you can apply for. Event…" at bounding box center [391, 543] width 783 height 1086
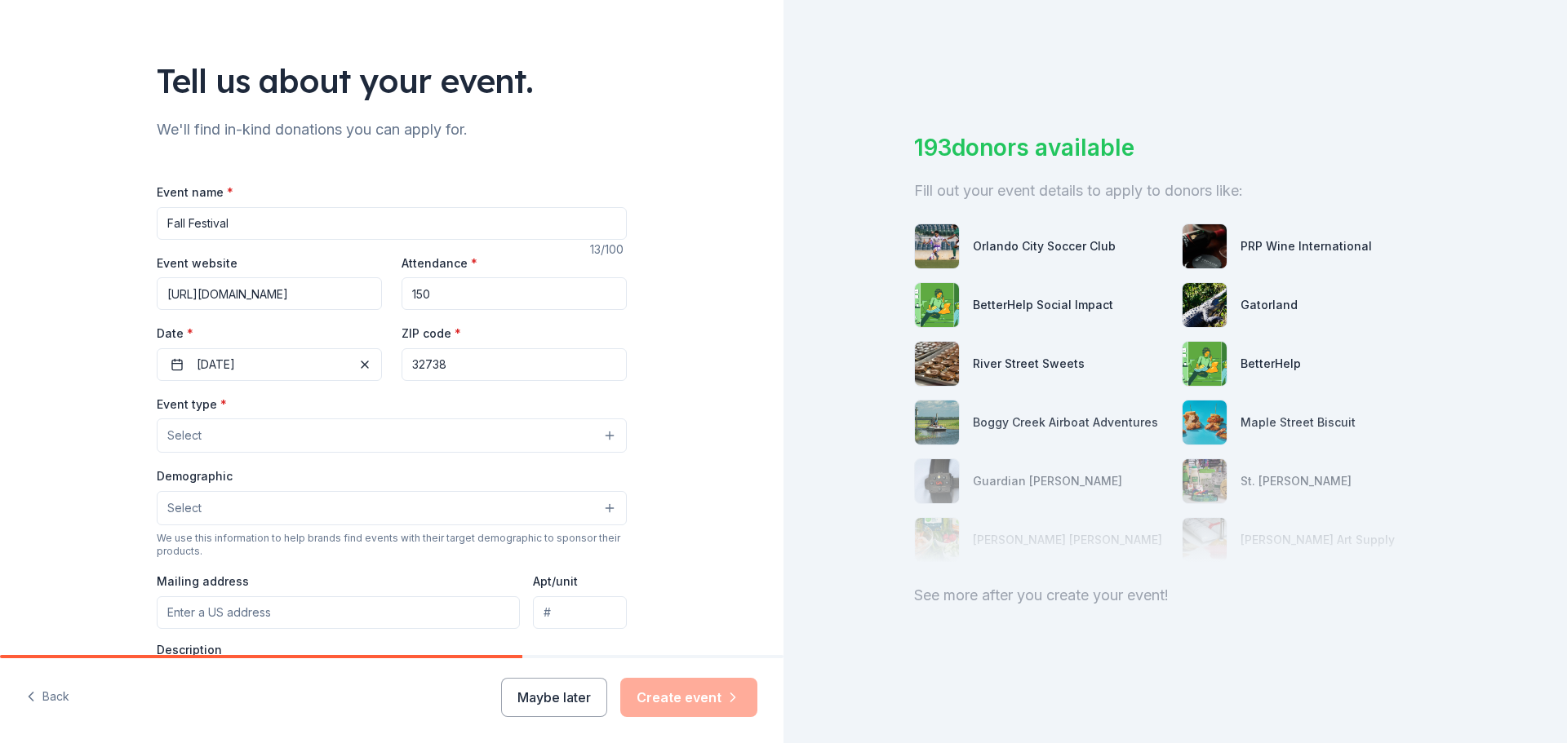
scroll to position [245, 0]
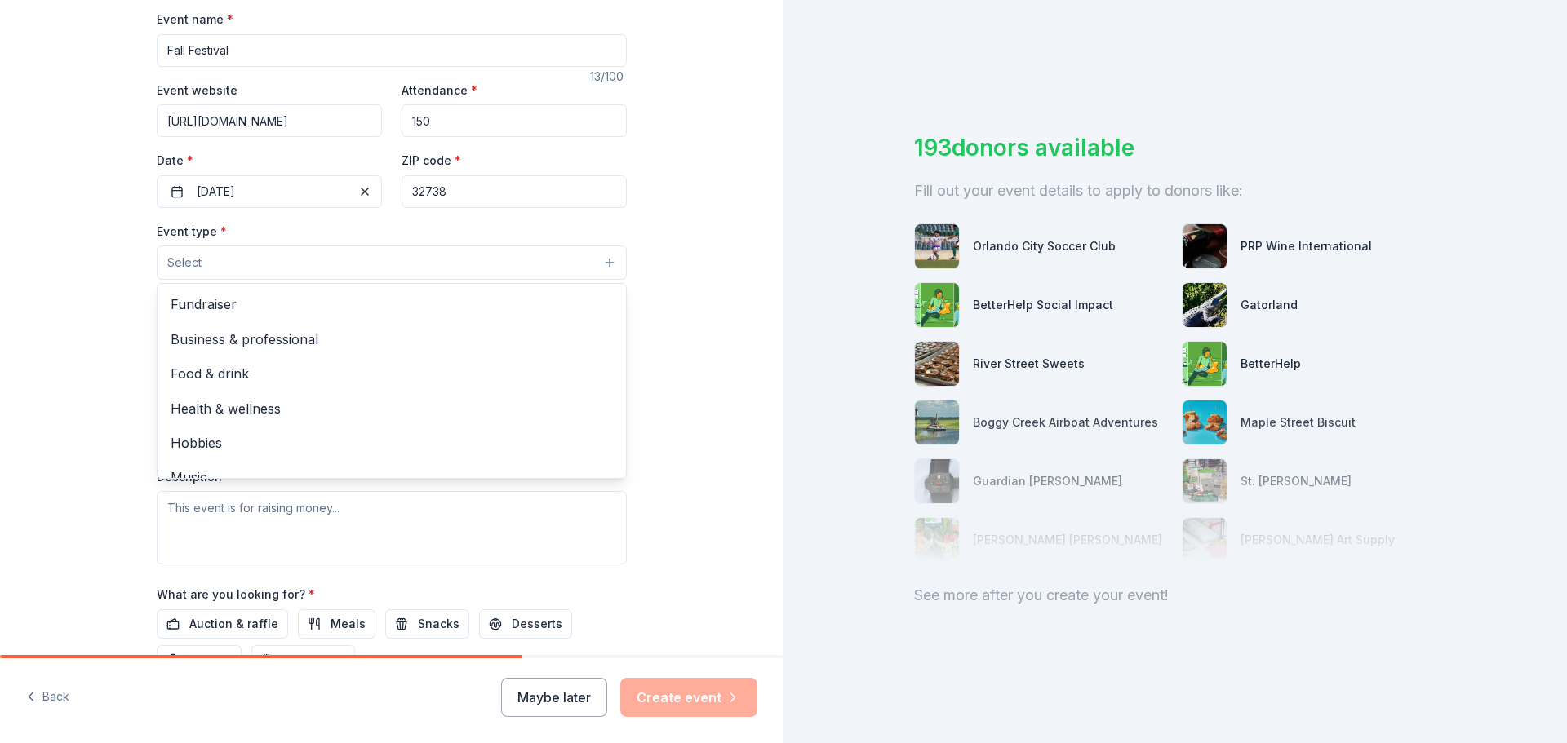
click at [489, 269] on button "Select" at bounding box center [392, 263] width 470 height 34
click at [429, 314] on span "Fundraiser" at bounding box center [392, 304] width 442 height 21
click at [665, 299] on div "Tell us about your event. We'll find in-kind donations you can apply for. Event…" at bounding box center [391, 299] width 783 height 1088
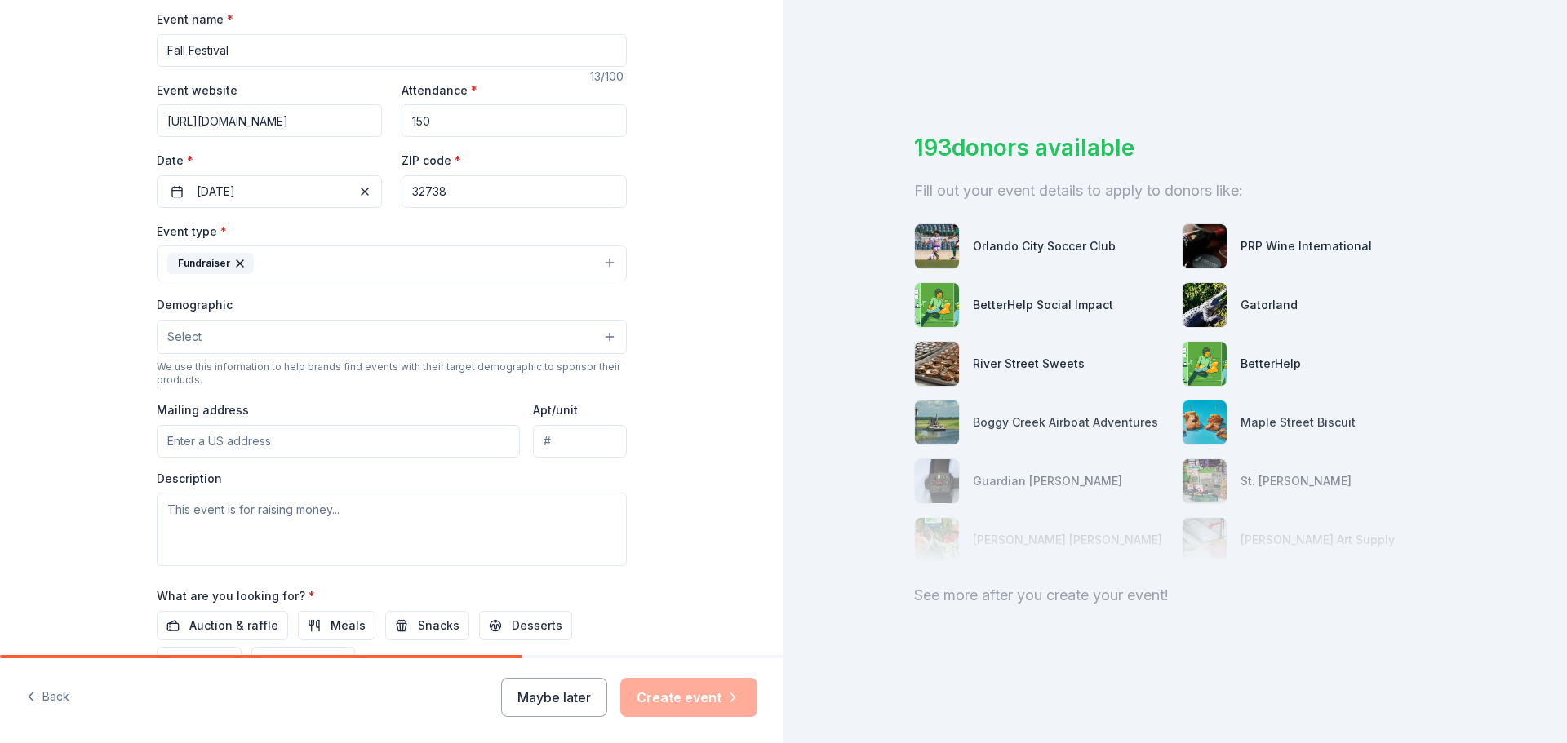
click at [589, 339] on button "Select" at bounding box center [392, 337] width 470 height 34
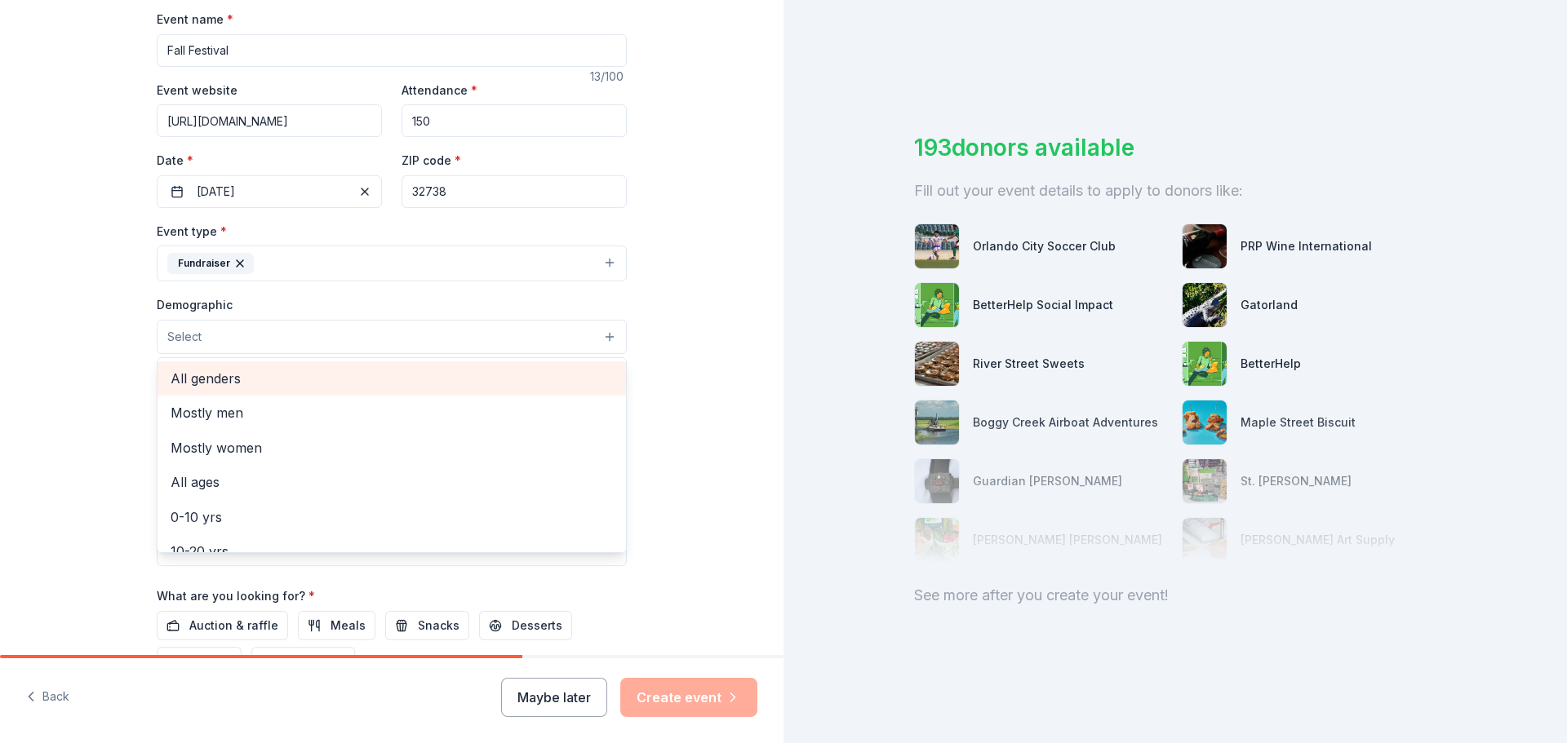
scroll to position [82, 0]
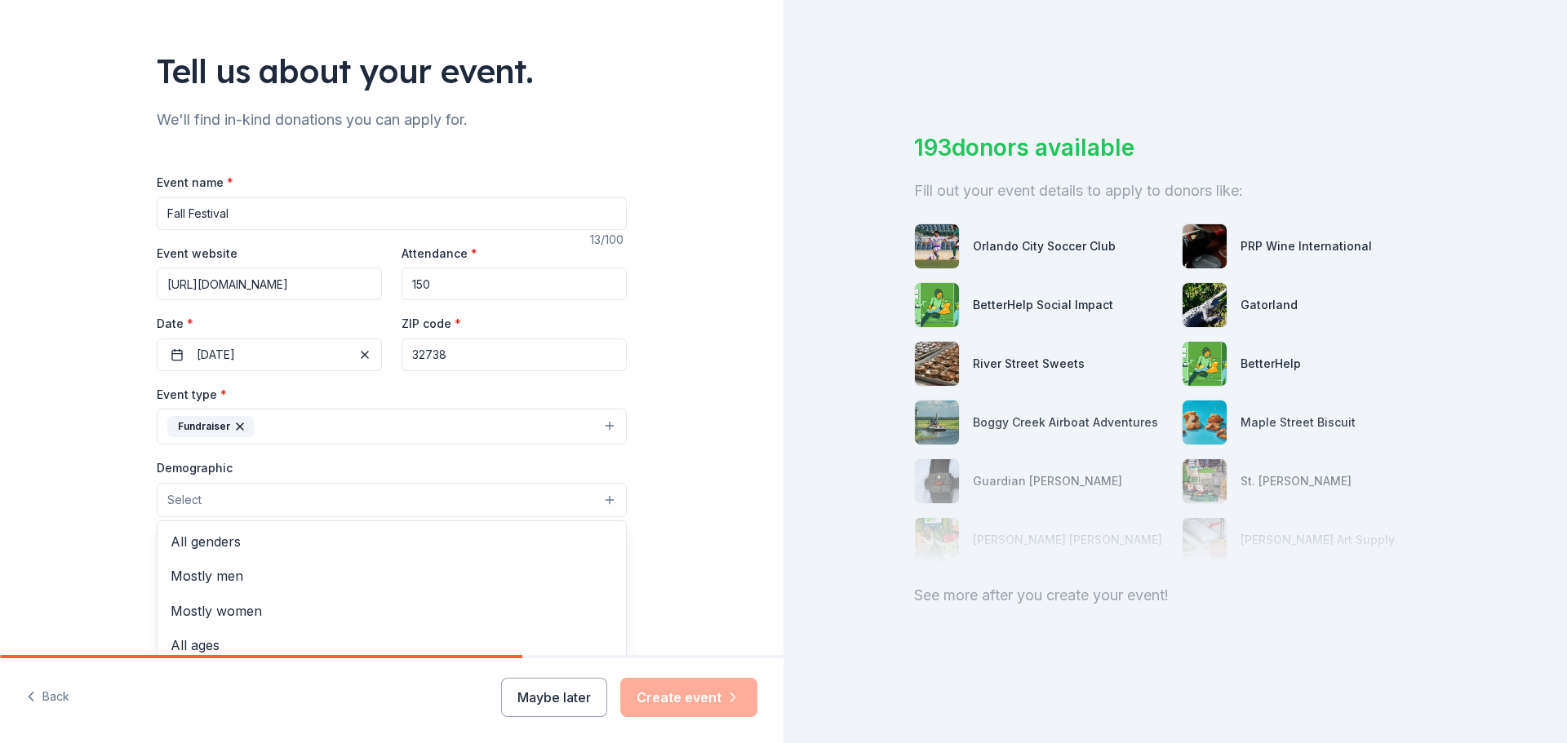
click at [699, 503] on div "Tell us about your event. We'll find in-kind donations you can apply for. Event…" at bounding box center [391, 462] width 783 height 1088
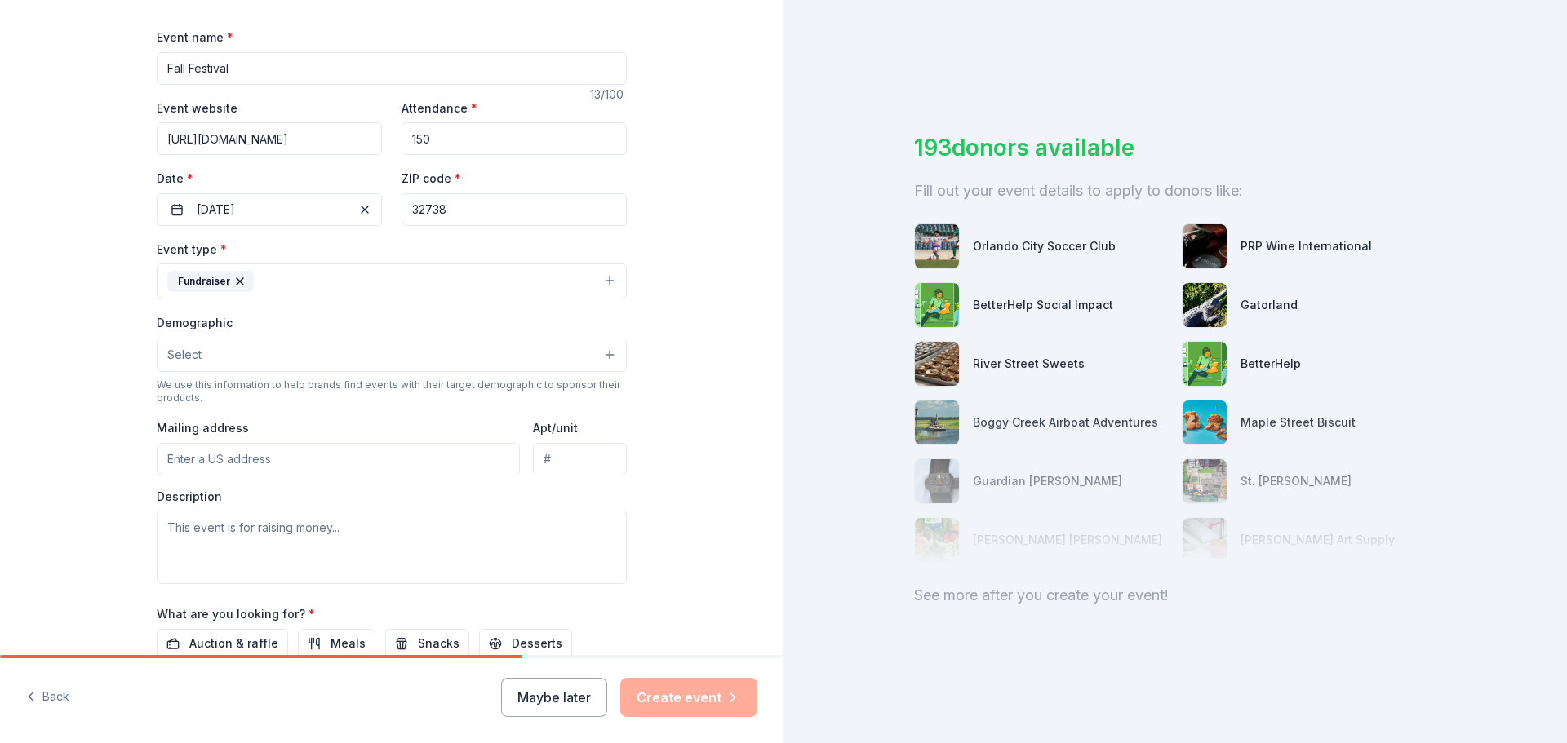
scroll to position [245, 0]
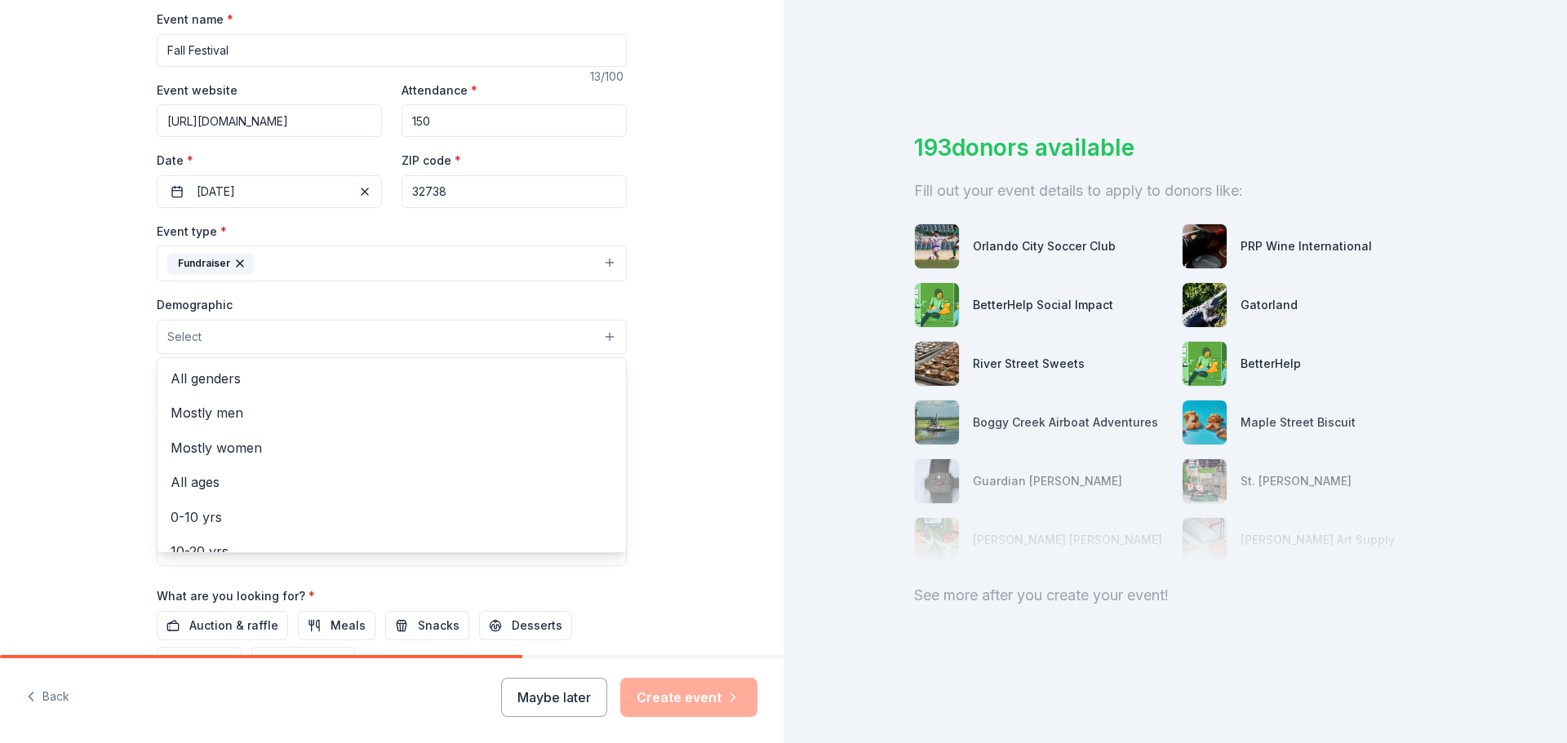
click at [297, 330] on button "Select" at bounding box center [392, 337] width 470 height 34
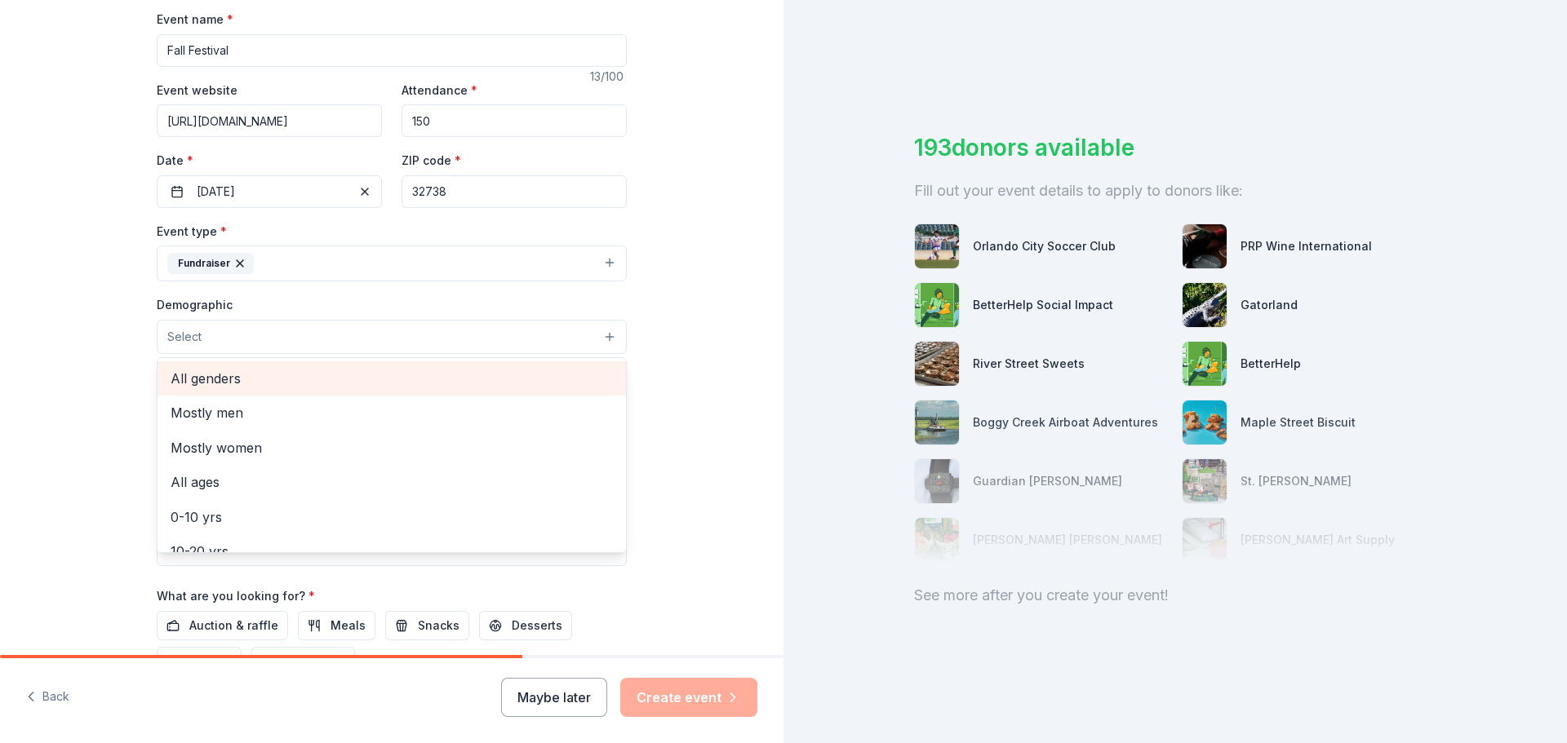
click at [281, 372] on span "All genders" at bounding box center [392, 378] width 442 height 21
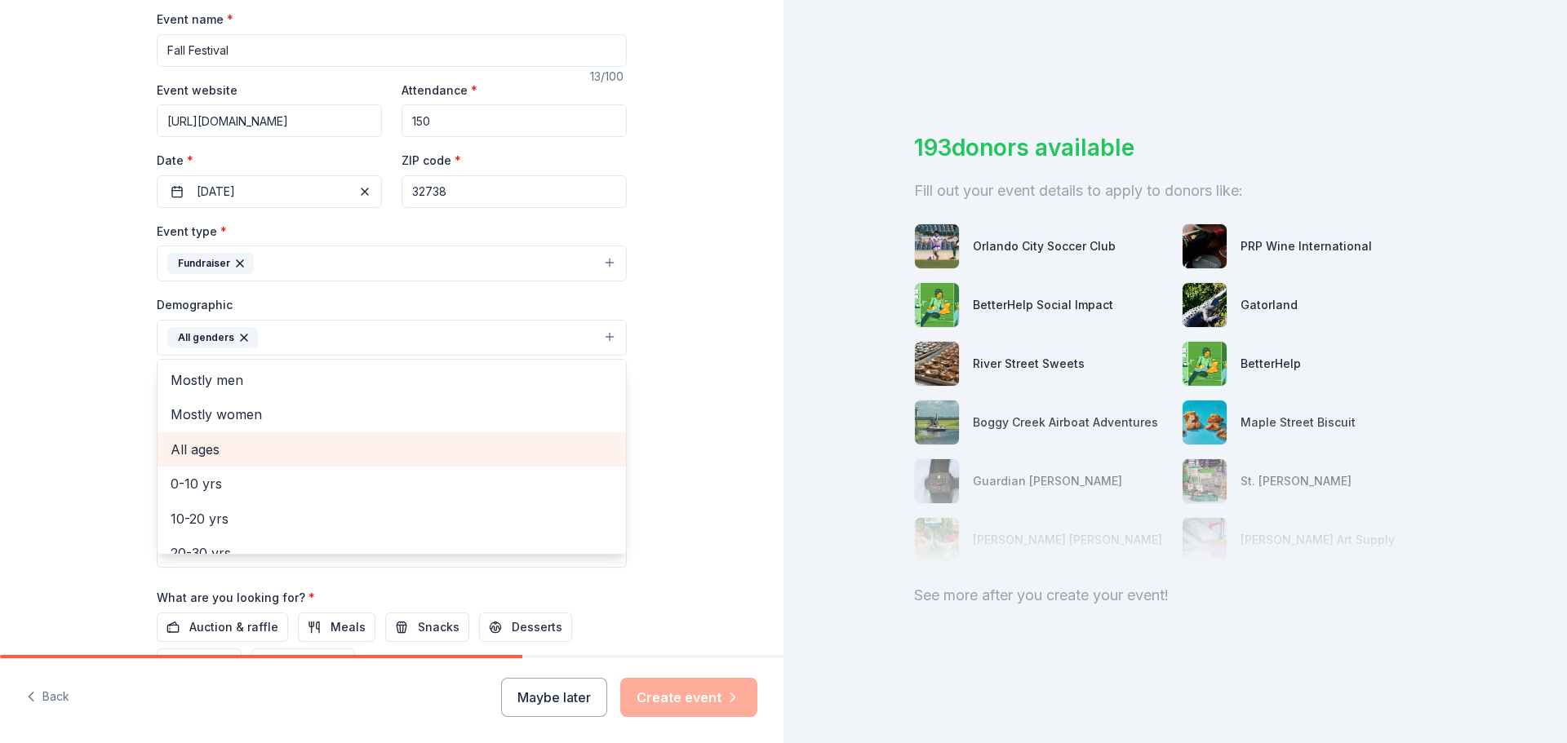
click at [259, 453] on span "All ages" at bounding box center [392, 449] width 442 height 21
click at [682, 402] on div "Tell us about your event. We'll find in-kind donations you can apply for. Event…" at bounding box center [391, 299] width 783 height 1089
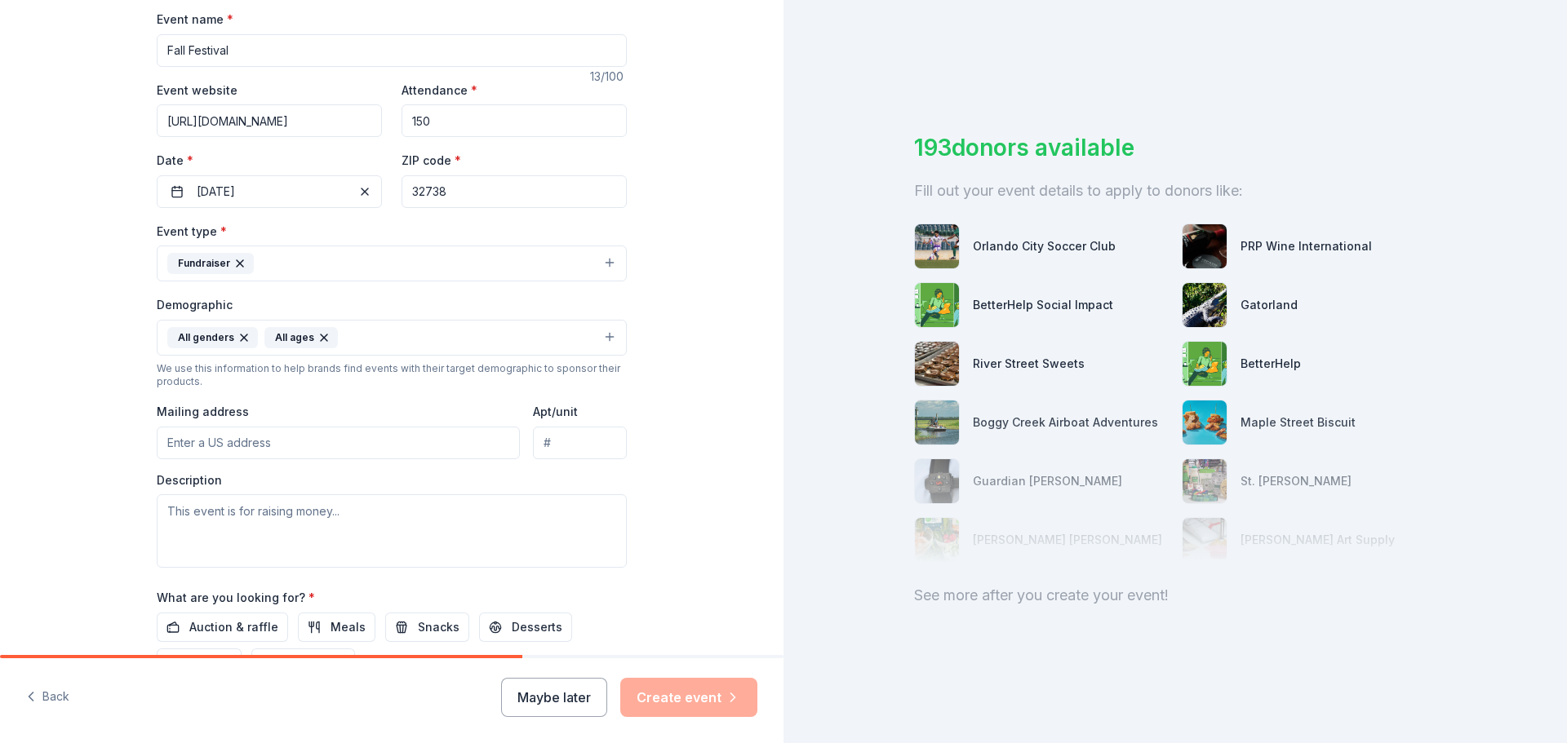
click at [317, 338] on icon "button" at bounding box center [323, 337] width 13 height 13
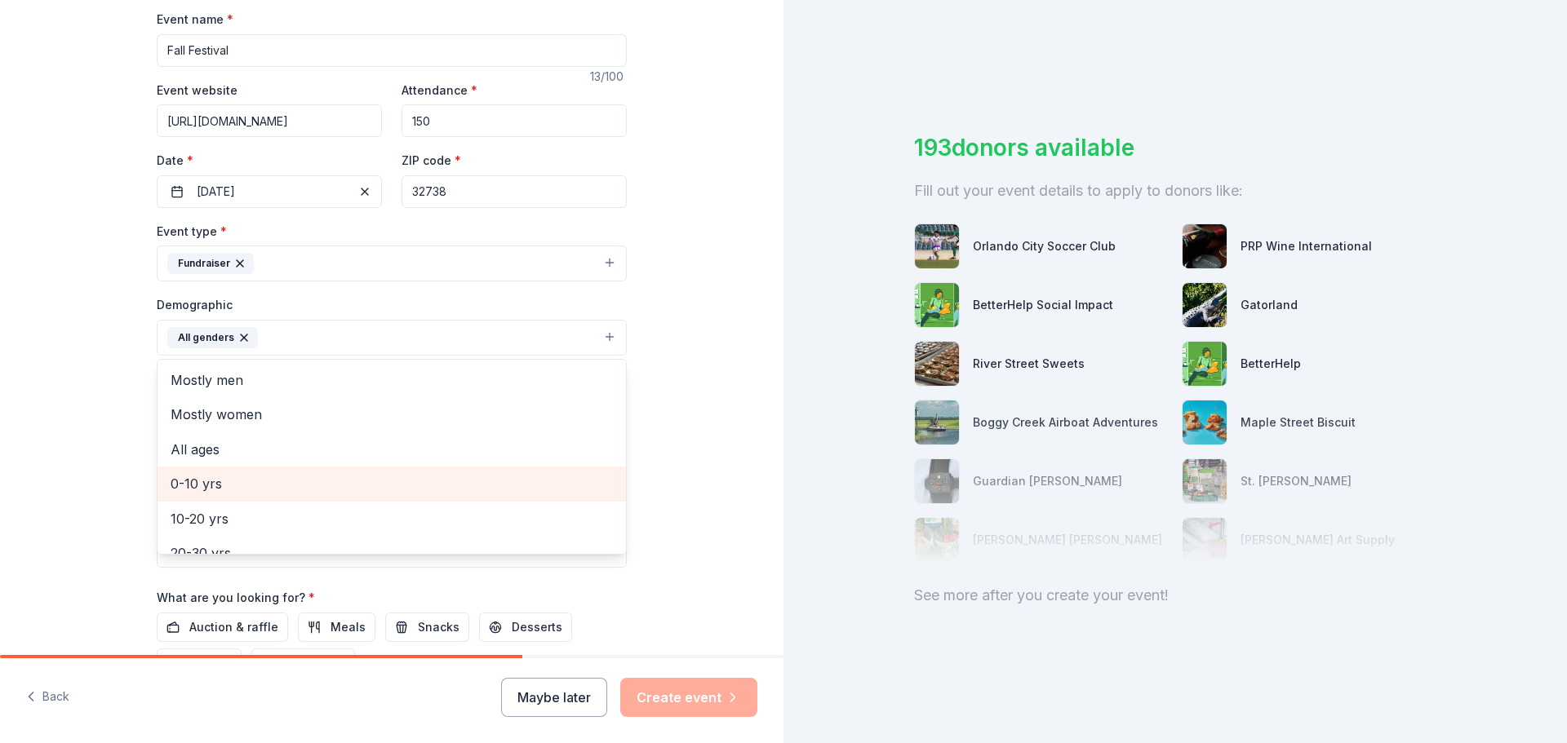
click at [281, 484] on span "0-10 yrs" at bounding box center [392, 483] width 442 height 21
click at [304, 492] on span "10-20 yrs" at bounding box center [392, 483] width 442 height 21
click at [304, 492] on span "20-30 yrs" at bounding box center [392, 483] width 442 height 21
click at [304, 492] on span "30-40 yrs" at bounding box center [392, 483] width 442 height 21
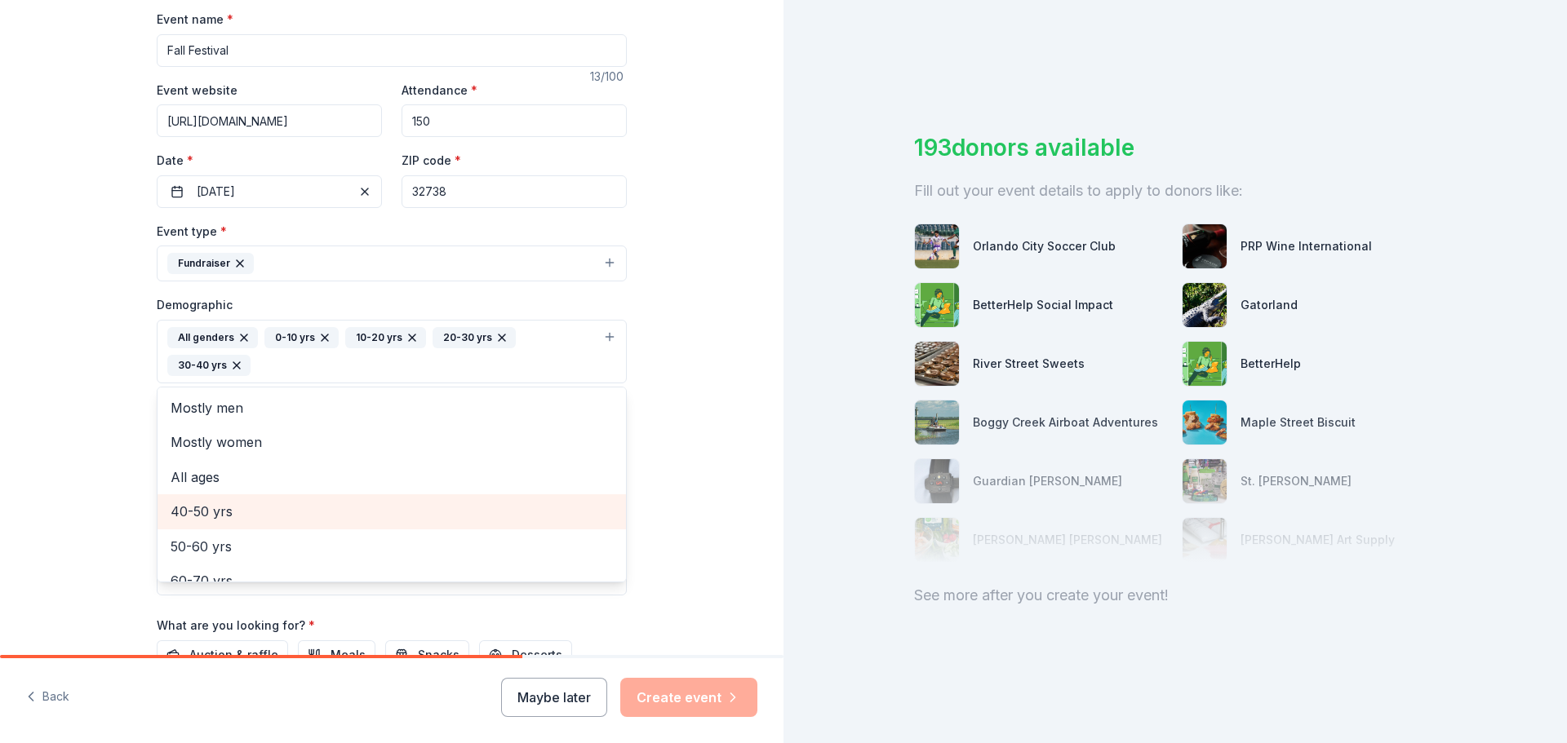
click at [298, 515] on span "40-50 yrs" at bounding box center [392, 511] width 442 height 21
click at [715, 430] on div "Tell us about your event. We'll find in-kind donations you can apply for. Event…" at bounding box center [391, 313] width 783 height 1117
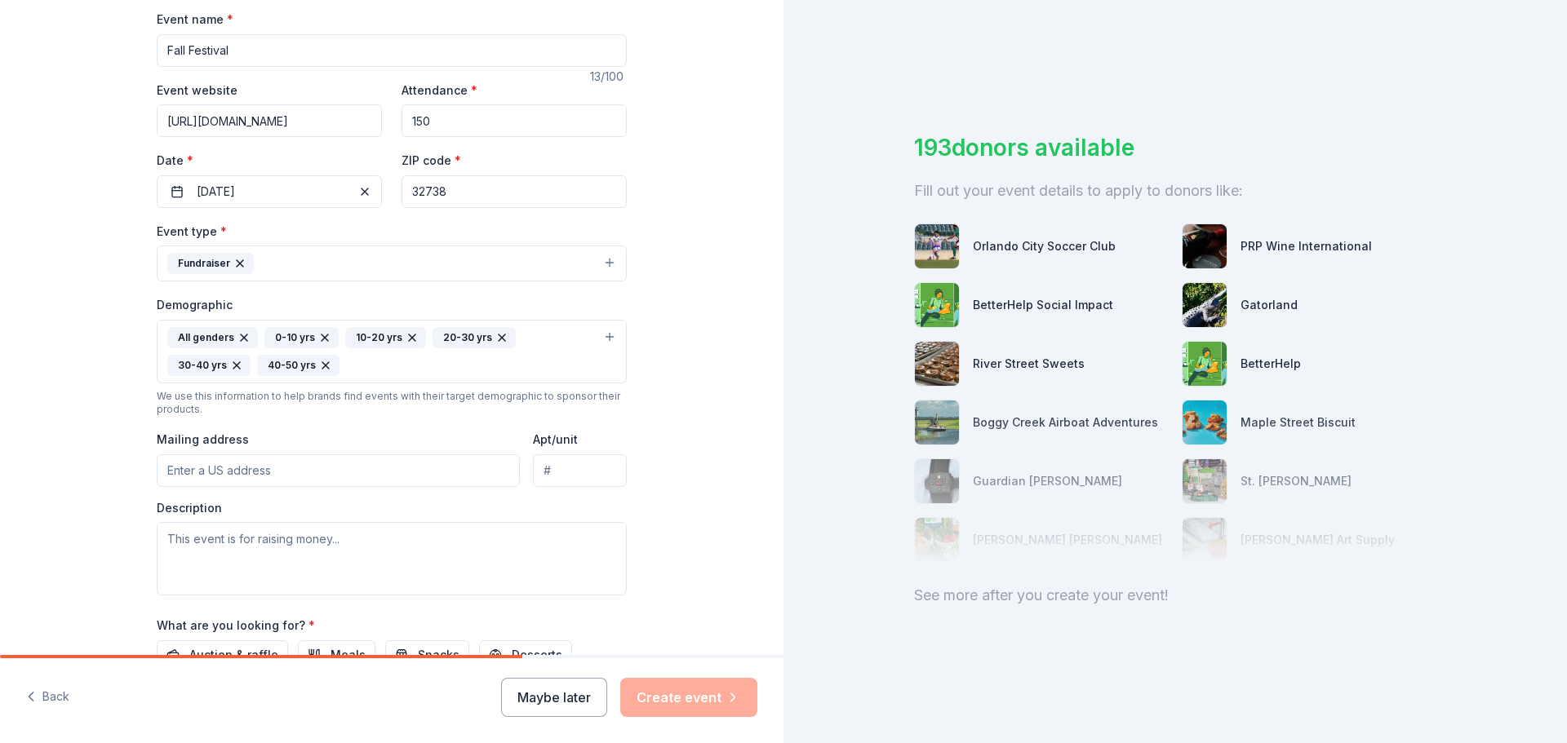
click at [452, 472] on input "Mailing address" at bounding box center [338, 470] width 363 height 33
type input "[STREET_ADDRESS]"
click at [335, 538] on textarea at bounding box center [392, 558] width 470 height 73
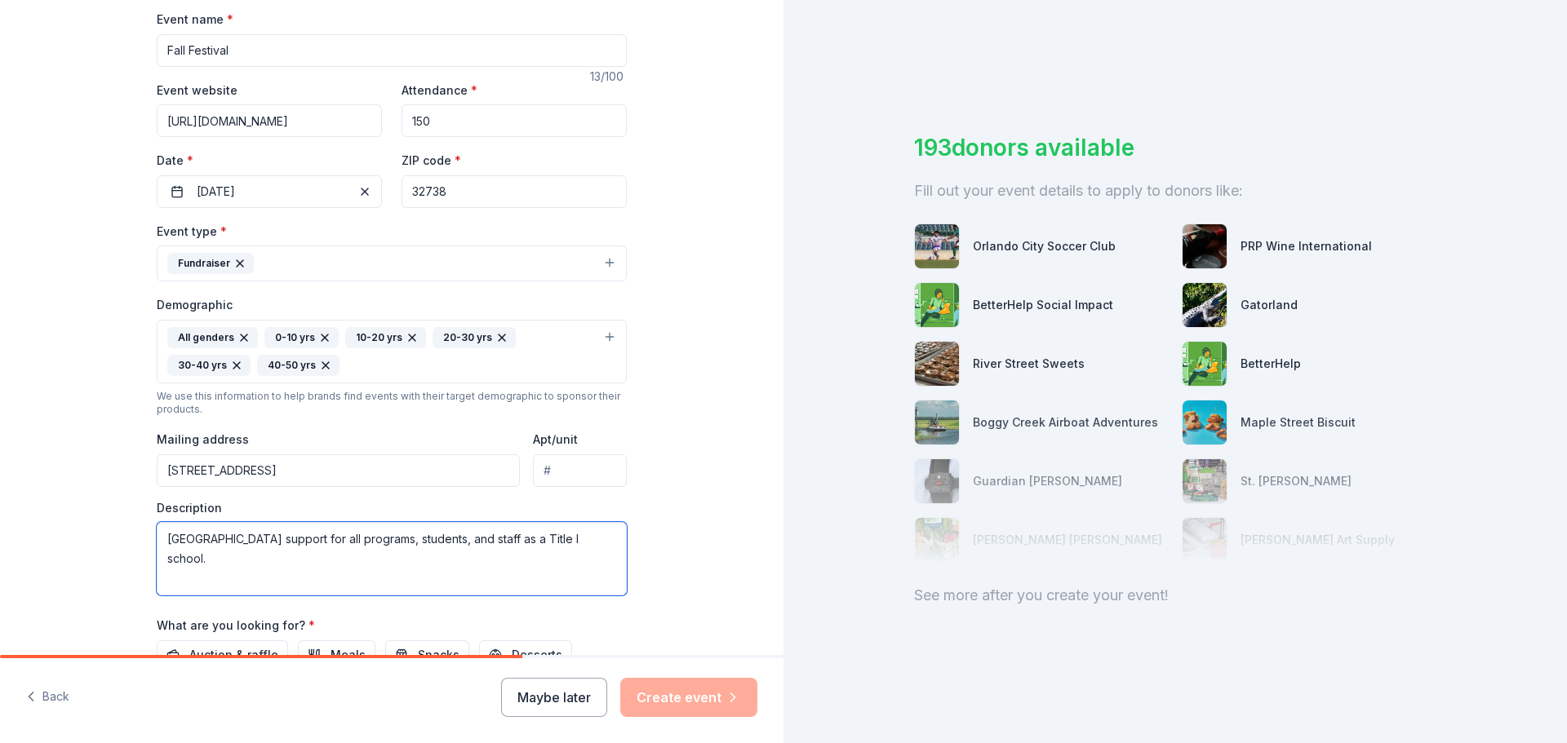
type textarea "[GEOGRAPHIC_DATA] support for all programs, students, and staff as a Title I sc…"
click at [104, 552] on div "Tell us about your event. We'll find in-kind donations you can apply for. Event…" at bounding box center [391, 313] width 783 height 1117
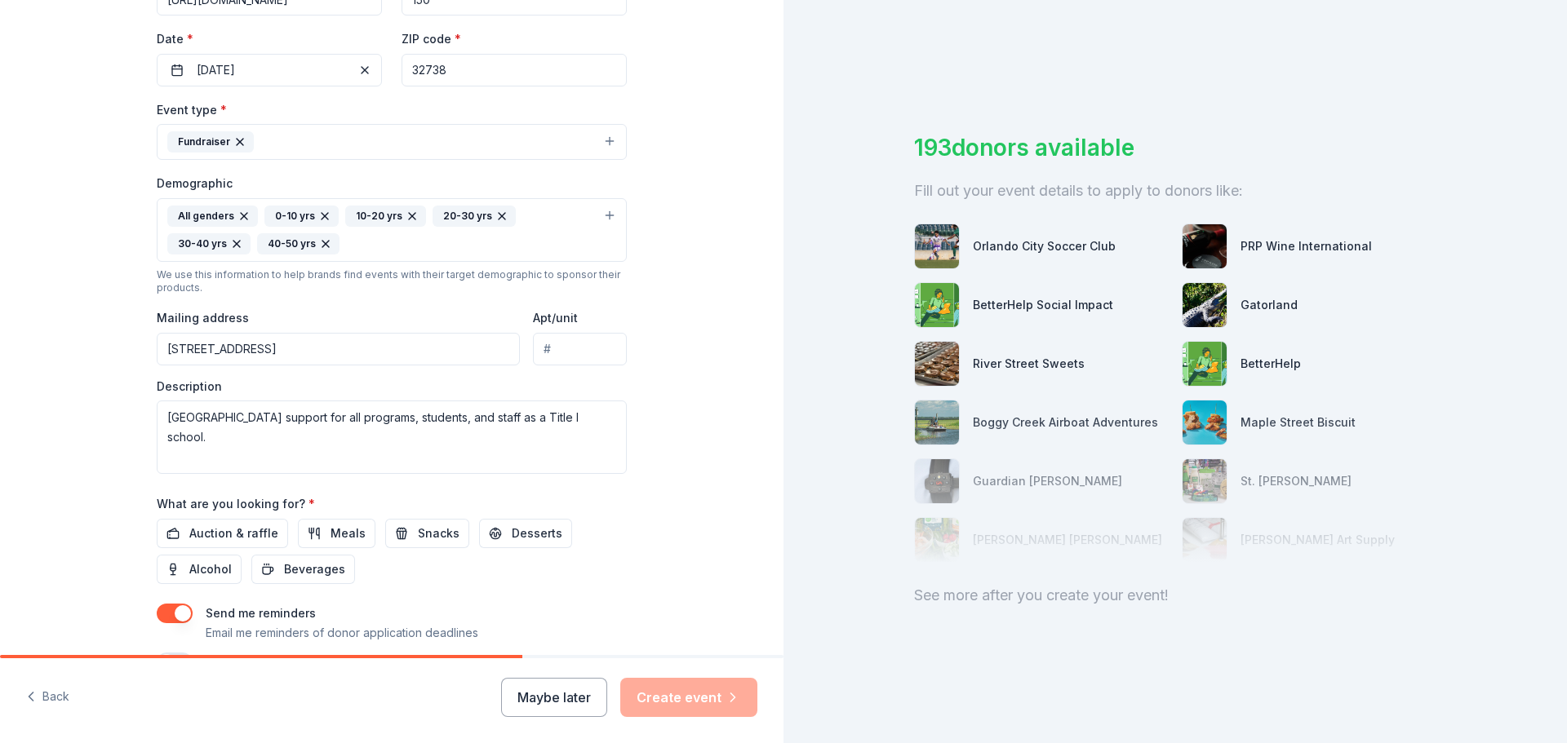
scroll to position [408, 0]
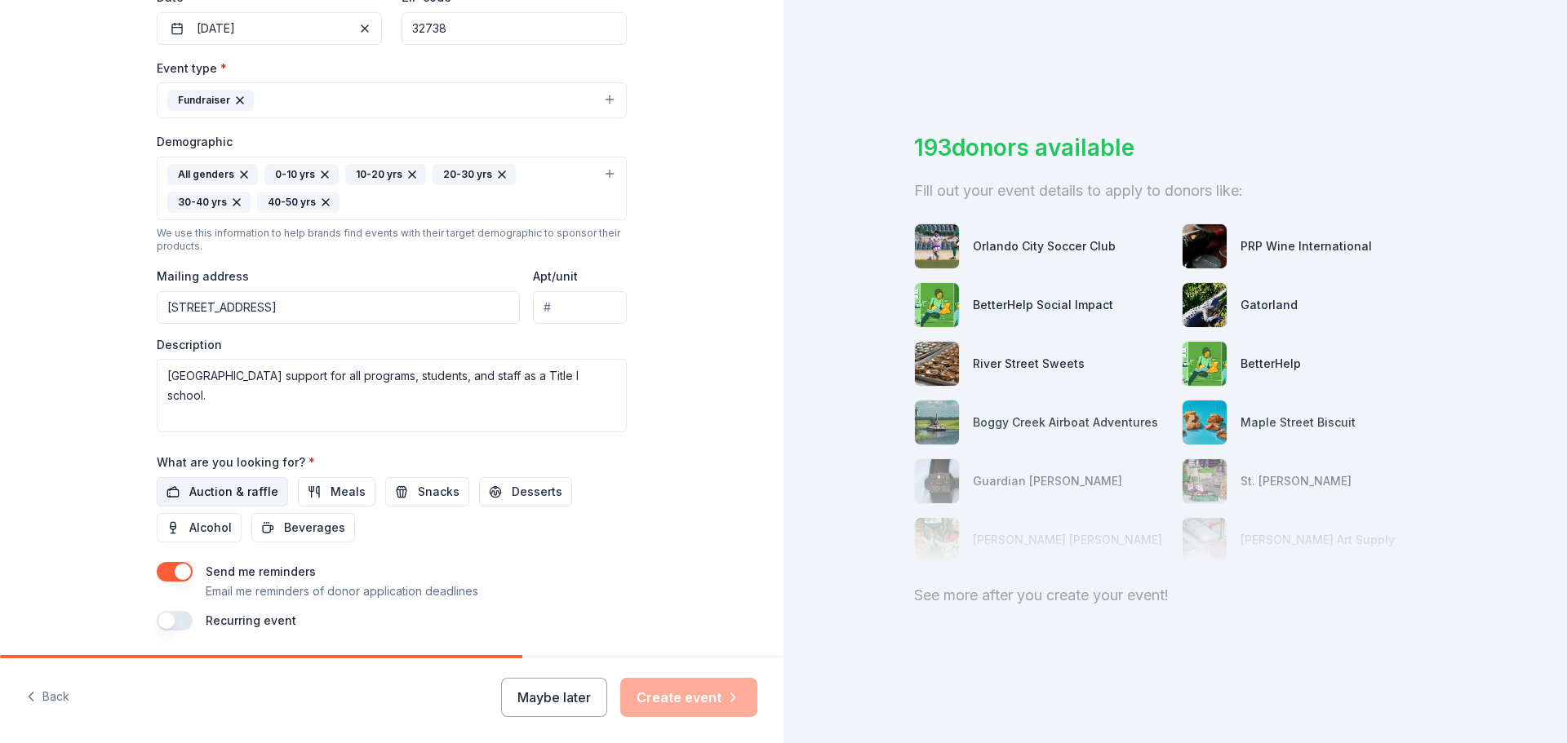
click at [233, 491] on span "Auction & raffle" at bounding box center [233, 492] width 89 height 20
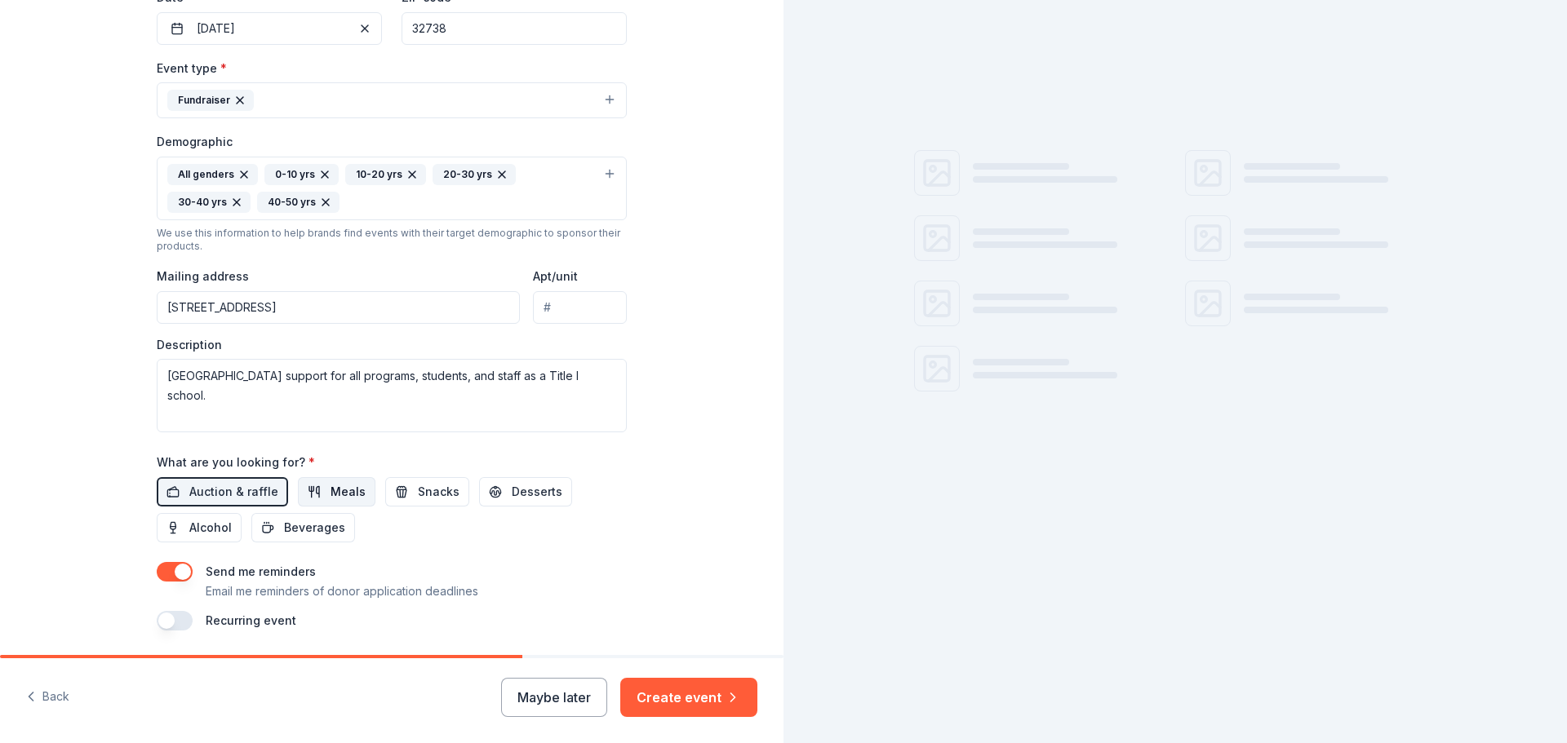
click at [330, 490] on span "Meals" at bounding box center [347, 492] width 35 height 20
click at [396, 489] on button "Snacks" at bounding box center [427, 491] width 84 height 29
click at [512, 495] on span "Desserts" at bounding box center [537, 492] width 51 height 20
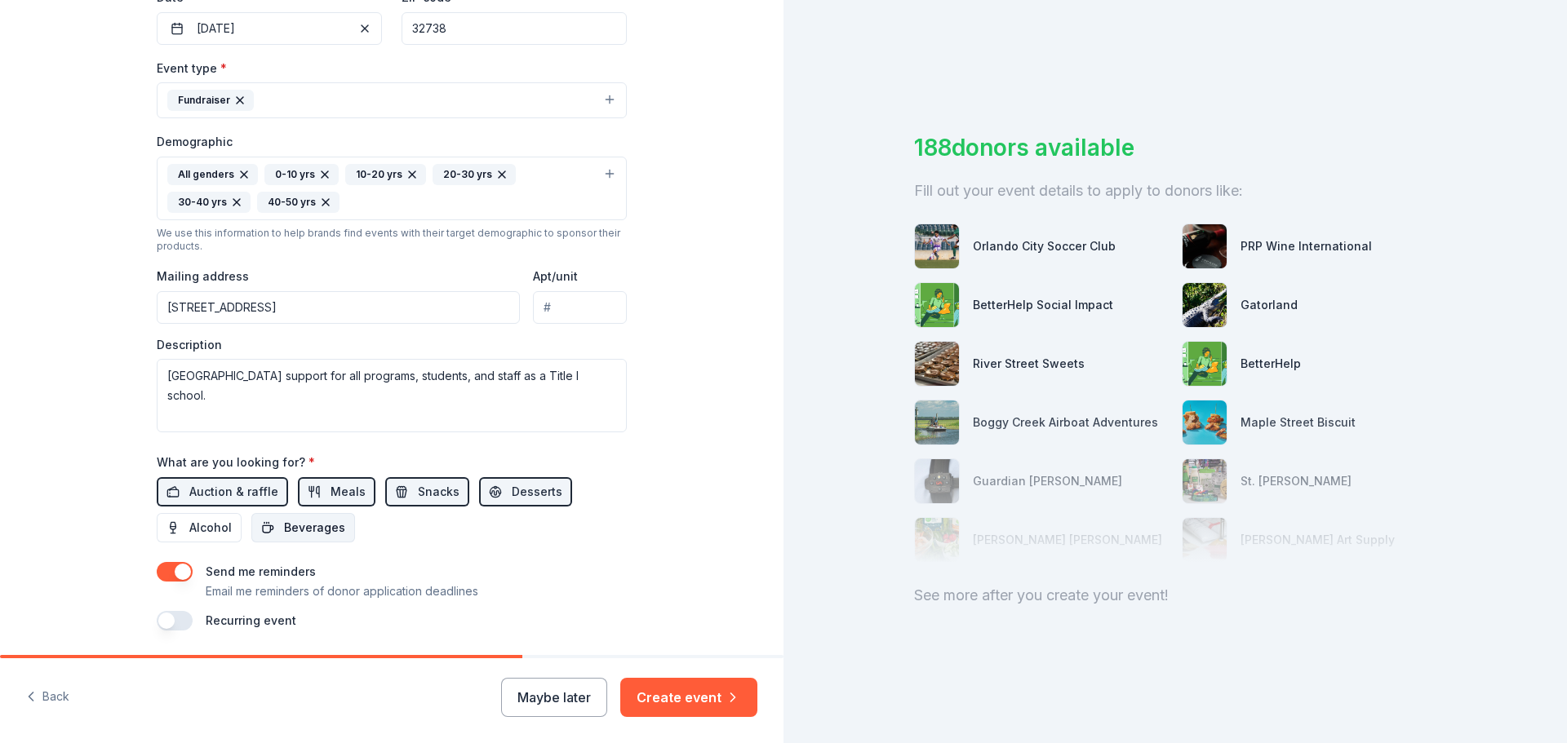
click at [319, 532] on span "Beverages" at bounding box center [314, 528] width 61 height 20
click at [177, 622] on button "button" at bounding box center [175, 621] width 36 height 20
click at [165, 623] on button "button" at bounding box center [175, 621] width 36 height 20
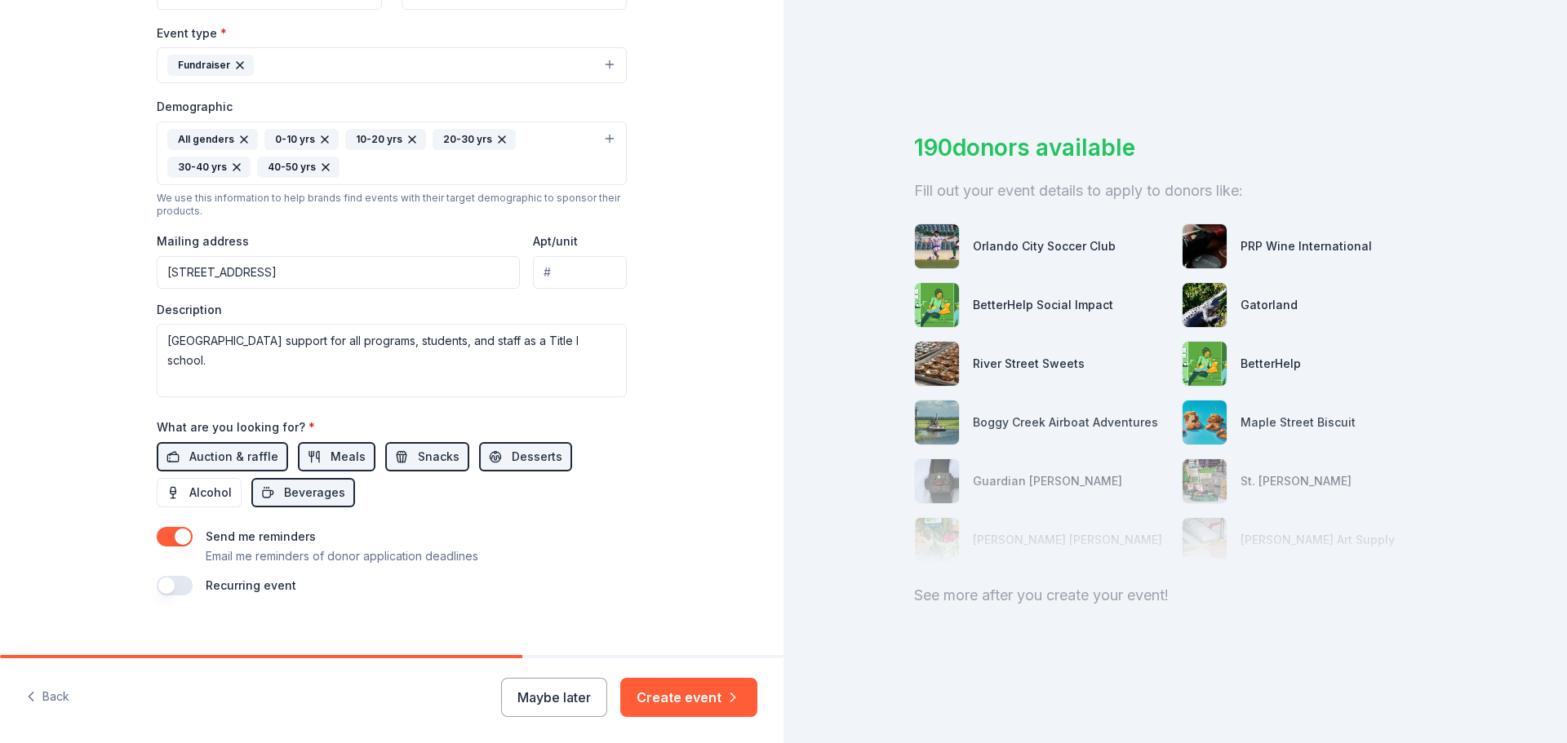
scroll to position [462, 0]
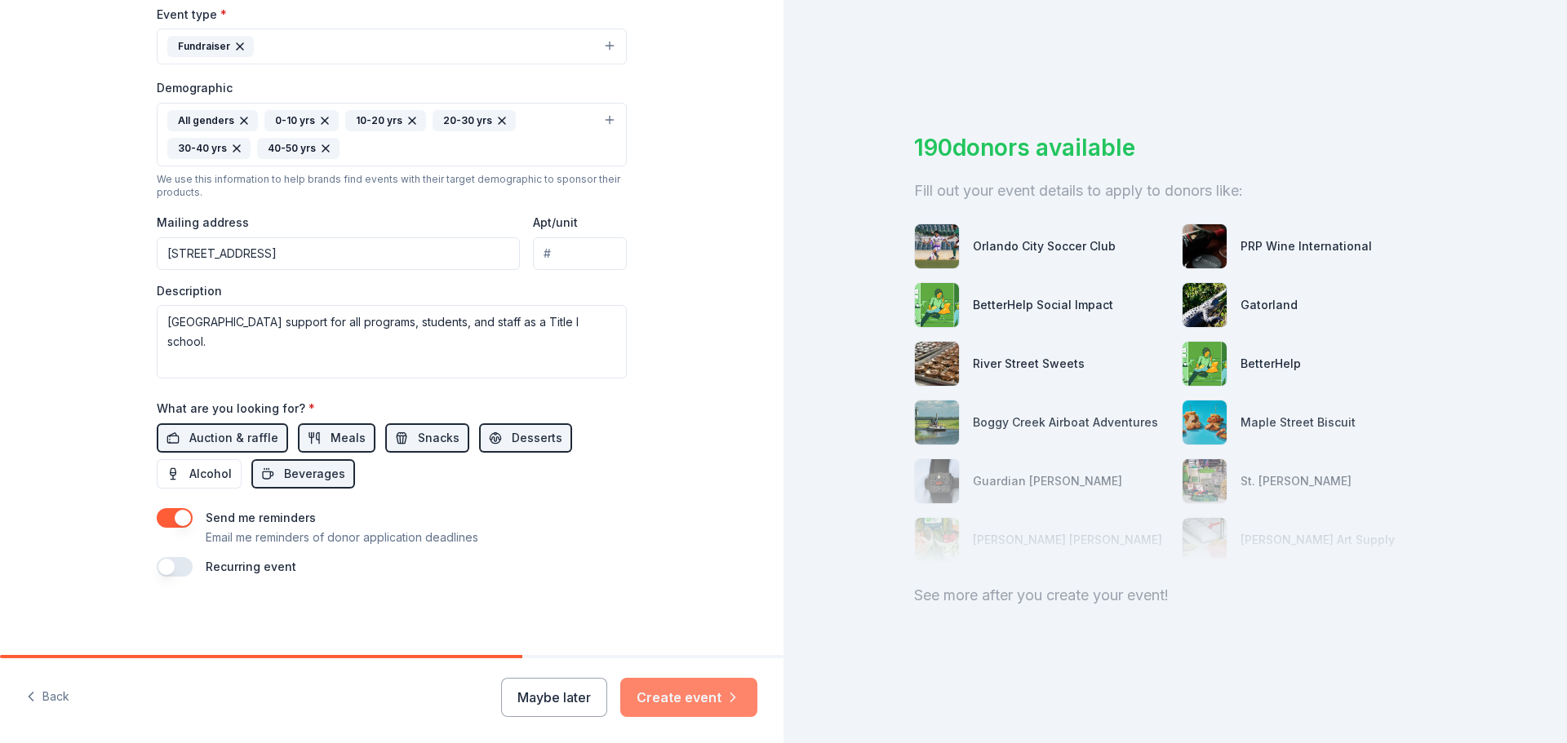
click at [686, 702] on button "Create event" at bounding box center [688, 697] width 137 height 39
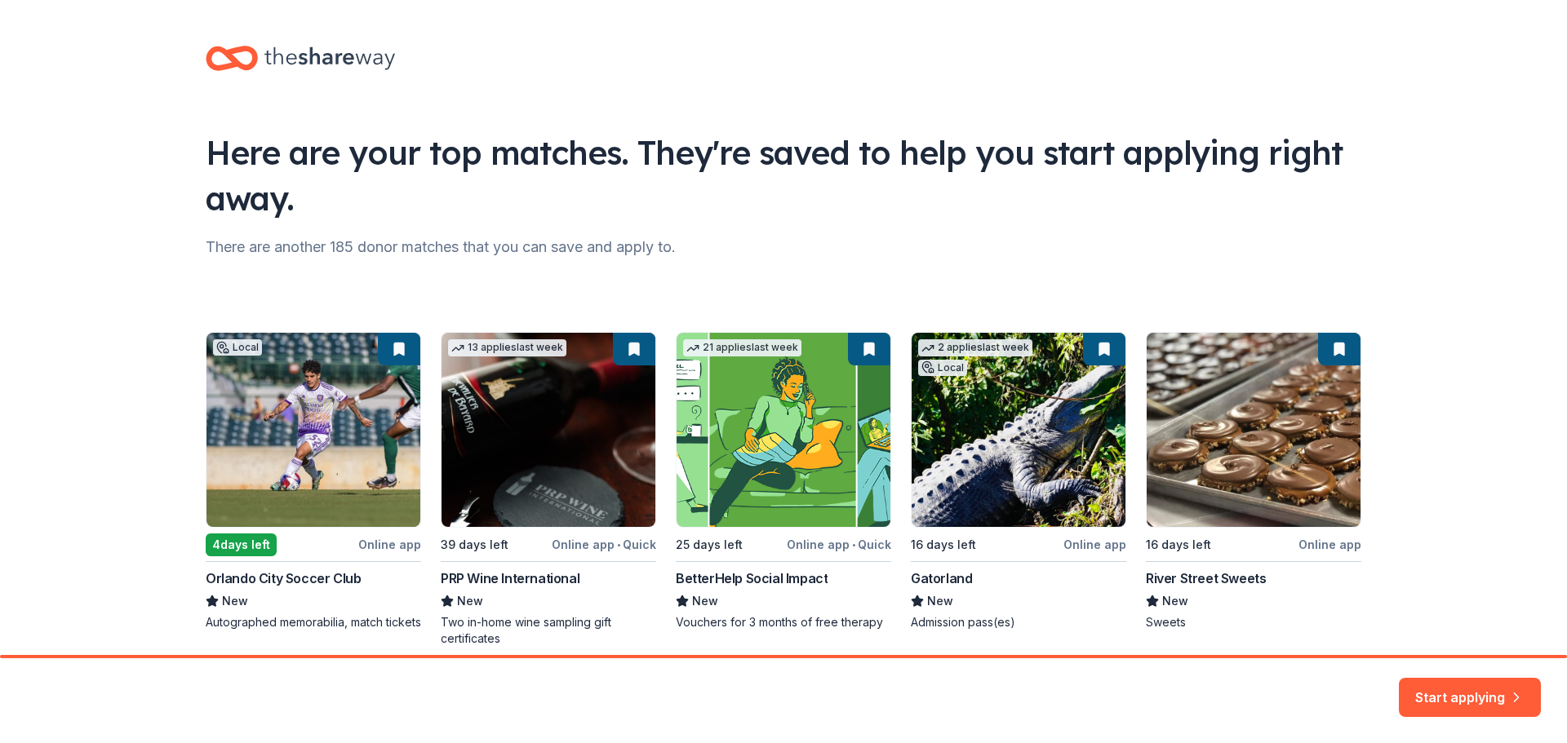
click at [308, 421] on div "Local 4 days left Online app Orlando City Soccer Club New Autographed memorabil…" at bounding box center [783, 489] width 1155 height 315
click at [244, 538] on div "Local 4 days left Online app Orlando City Soccer Club New Autographed memorabil…" at bounding box center [783, 489] width 1155 height 315
click at [265, 587] on div "Local 4 days left Online app Orlando City Soccer Club New Autographed memorabil…" at bounding box center [783, 489] width 1155 height 315
click at [274, 578] on div "Local 4 days left Online app Orlando City Soccer Club New Autographed memorabil…" at bounding box center [783, 489] width 1155 height 315
click at [277, 612] on div "Local 4 days left Online app Orlando City Soccer Club New Autographed memorabil…" at bounding box center [783, 489] width 1155 height 315
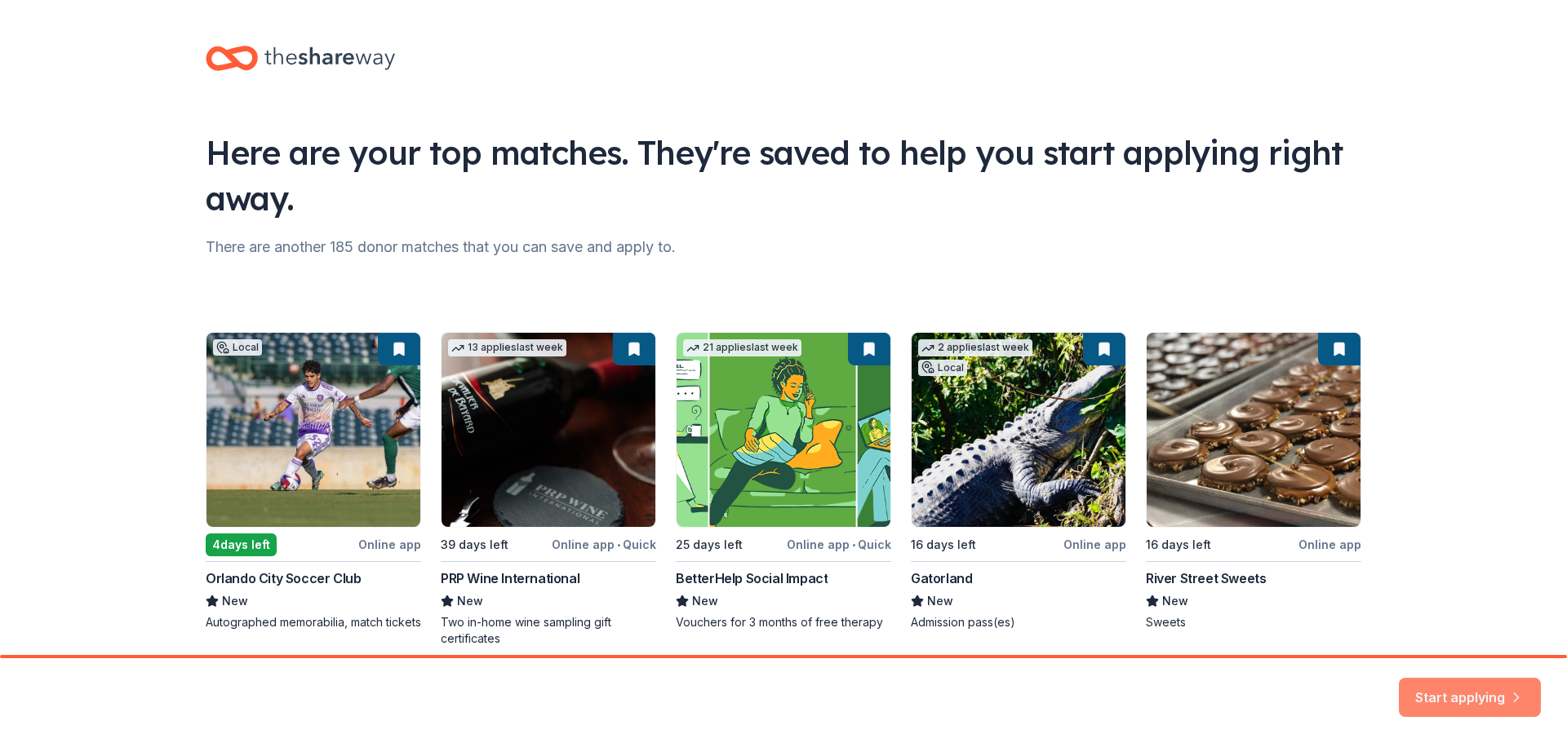
click at [1483, 691] on button "Start applying" at bounding box center [1469, 687] width 142 height 39
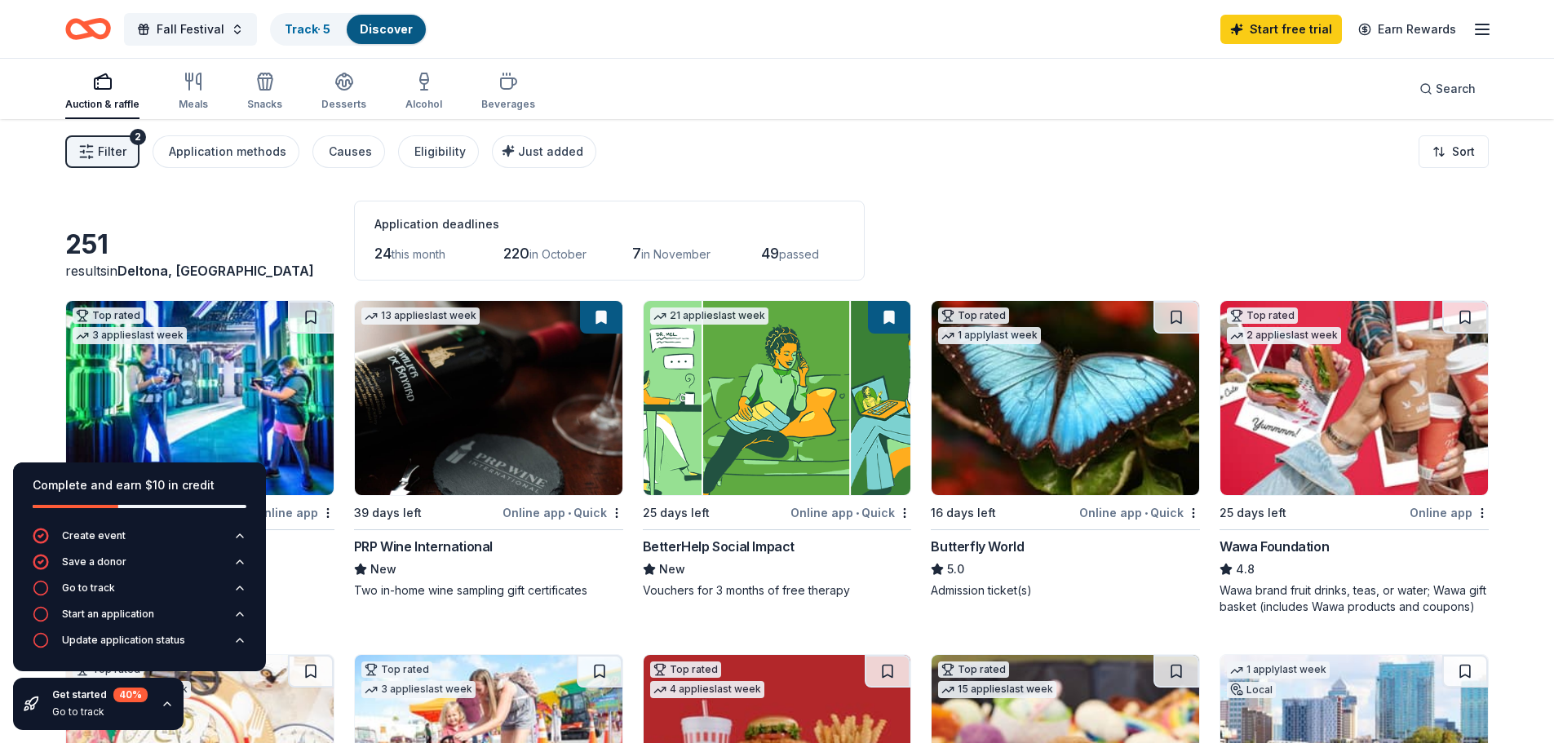
click at [75, 24] on icon "Home" at bounding box center [88, 29] width 46 height 38
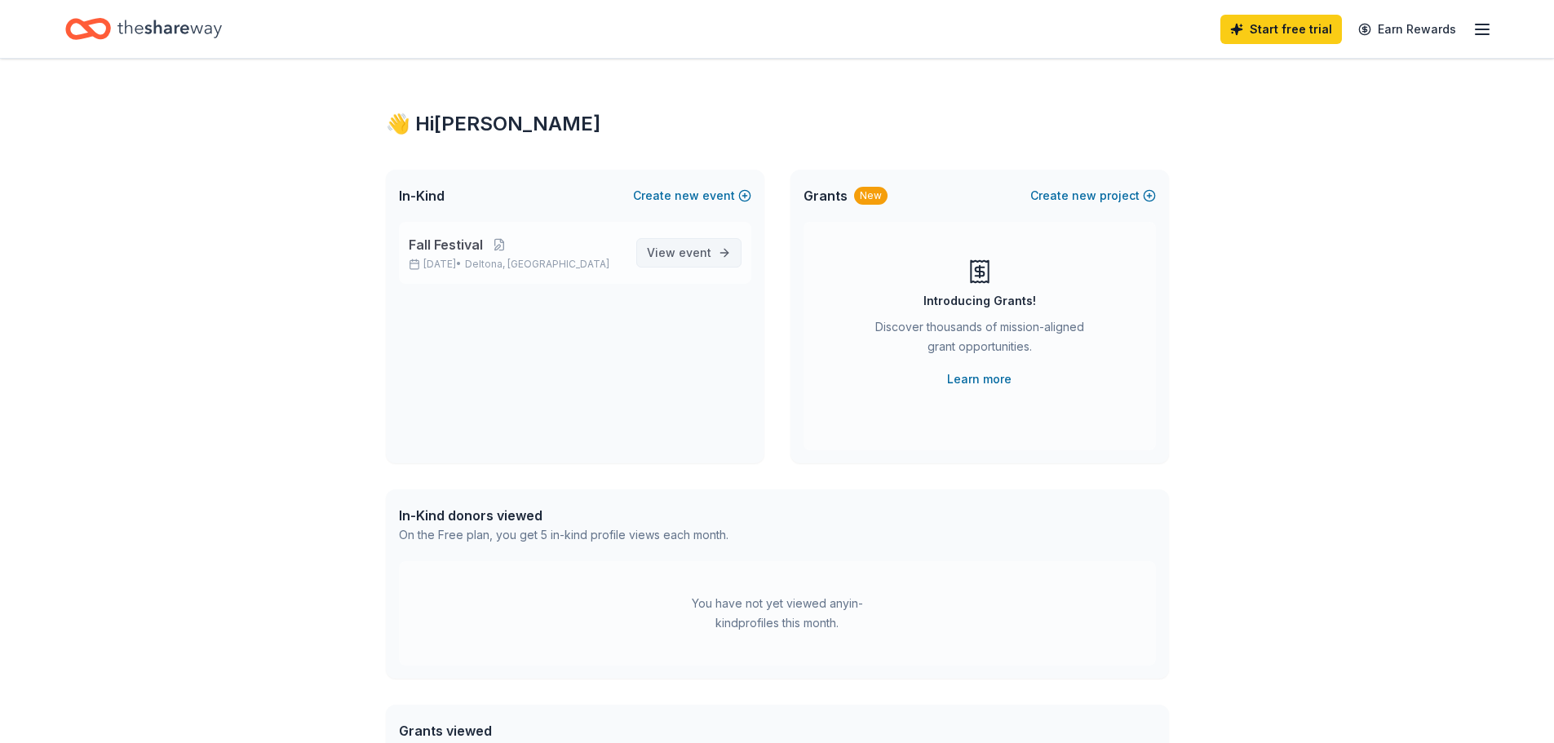
click at [664, 244] on span "View event" at bounding box center [679, 253] width 64 height 20
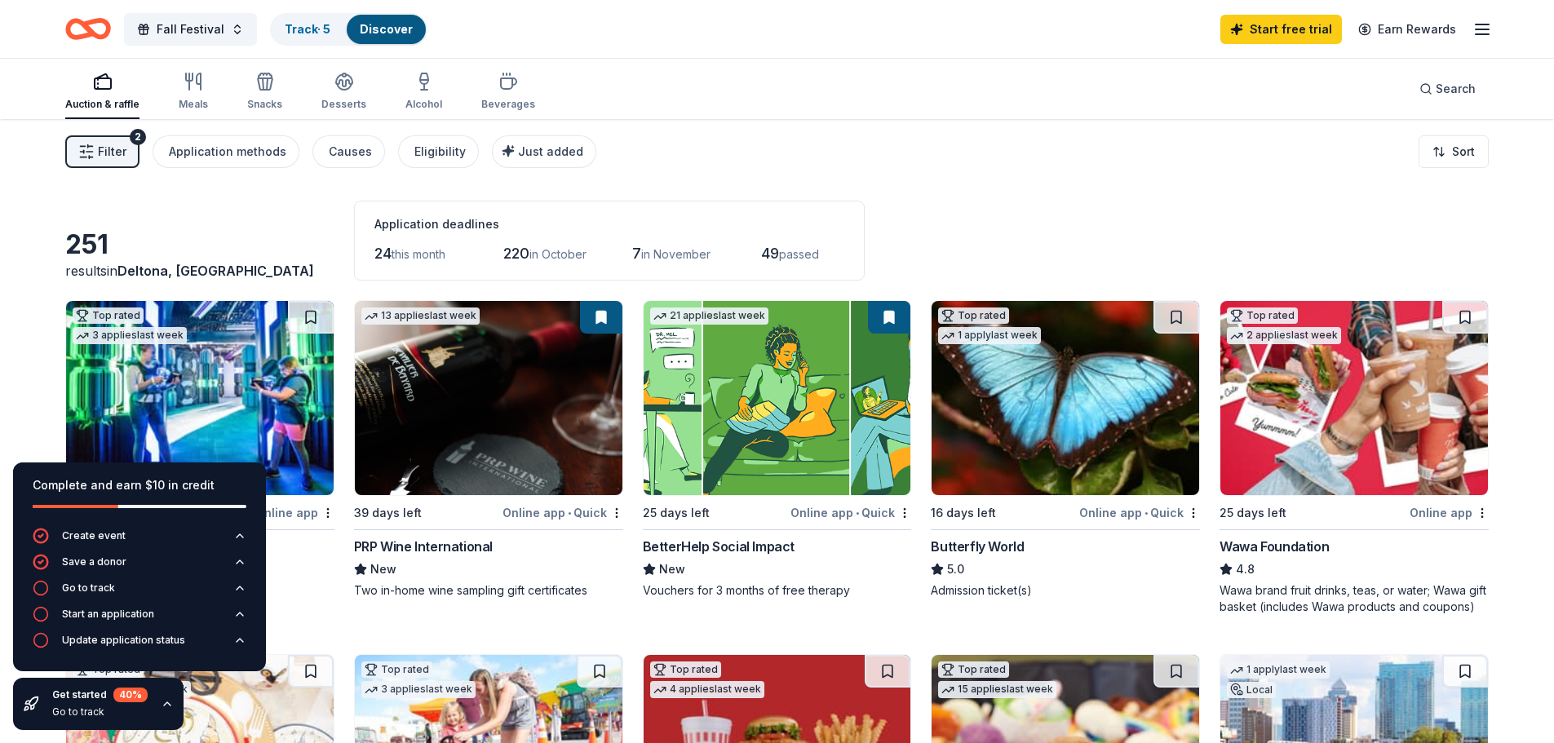
click at [102, 162] on button "Filter 2" at bounding box center [102, 151] width 74 height 33
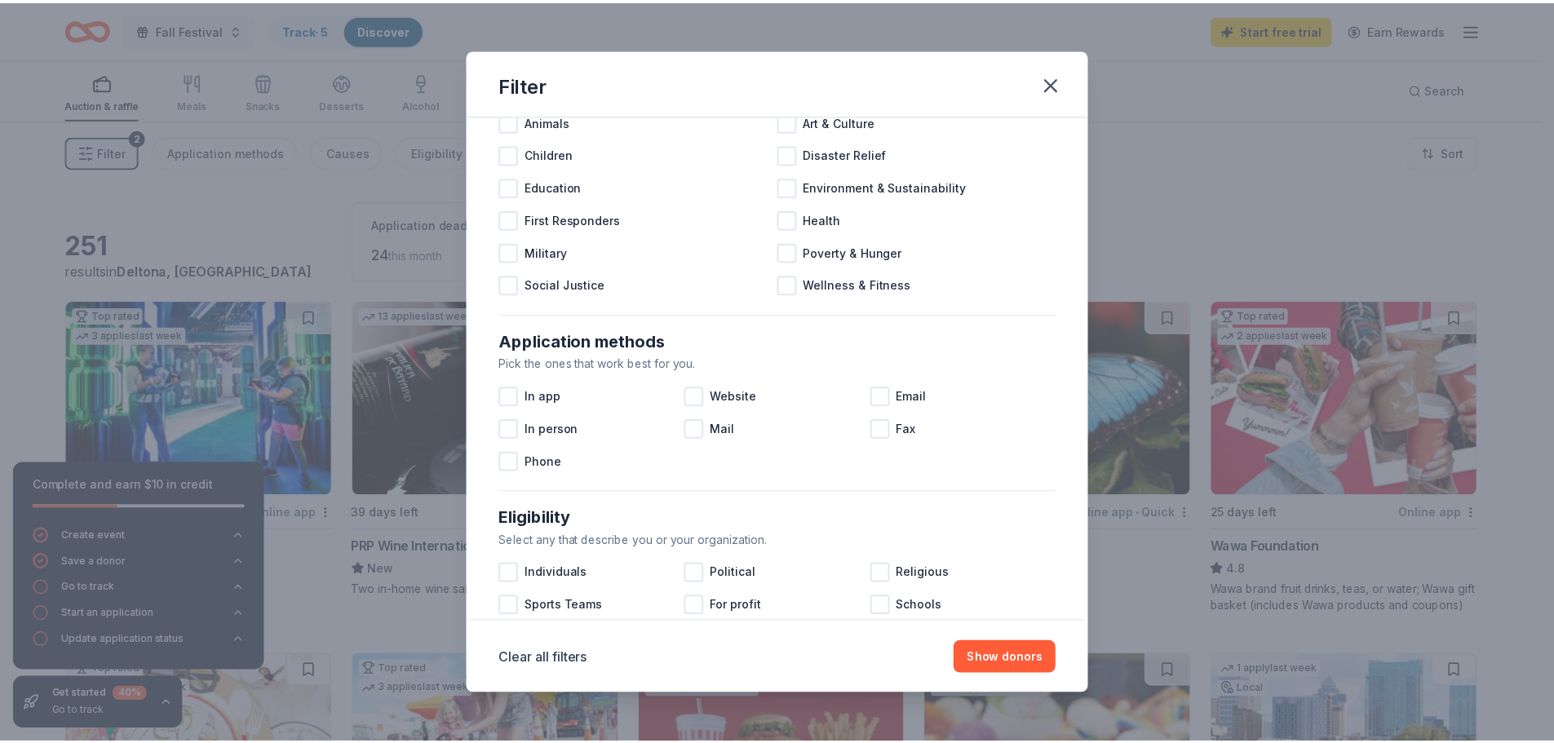
scroll to position [245, 0]
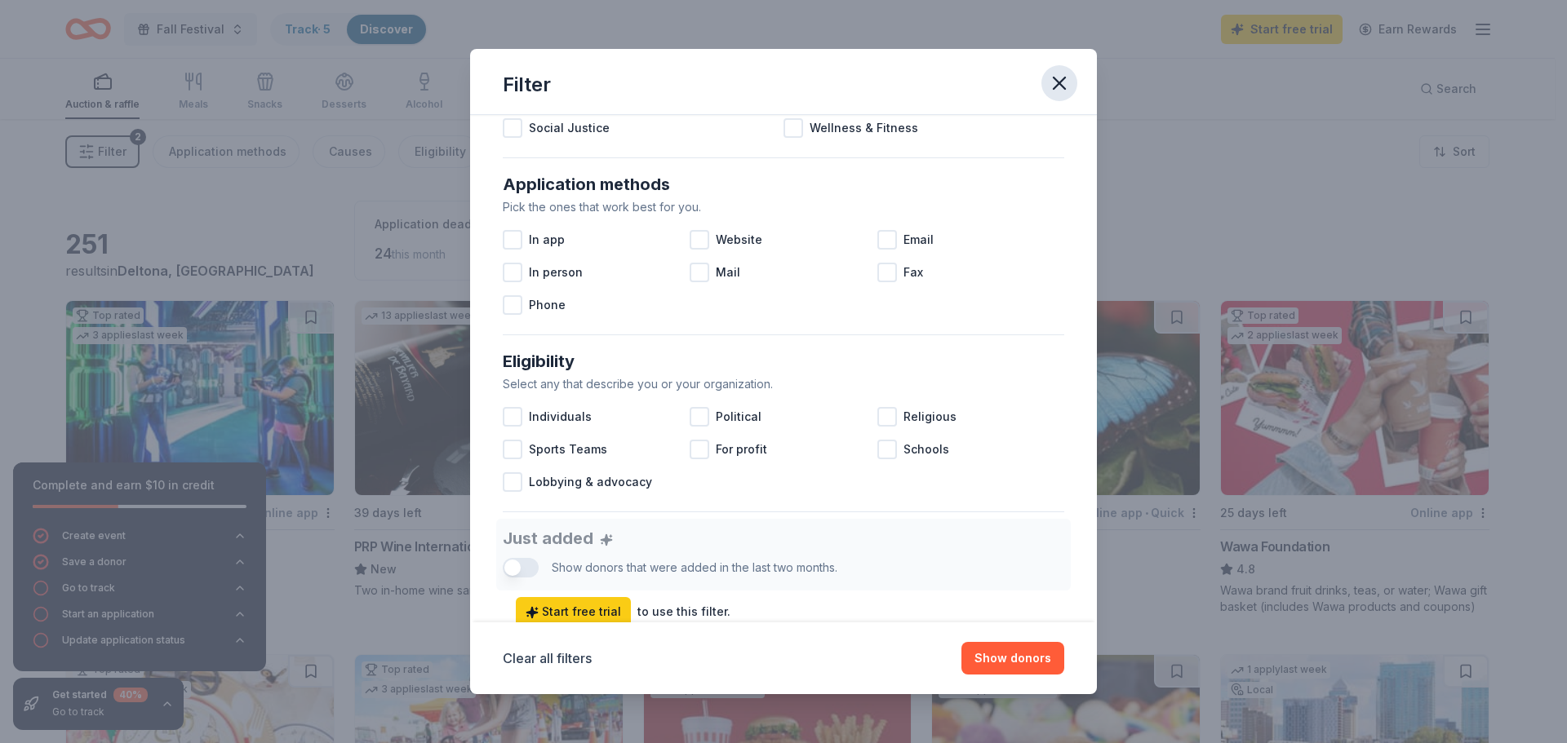
click at [1046, 84] on button "button" at bounding box center [1059, 83] width 36 height 36
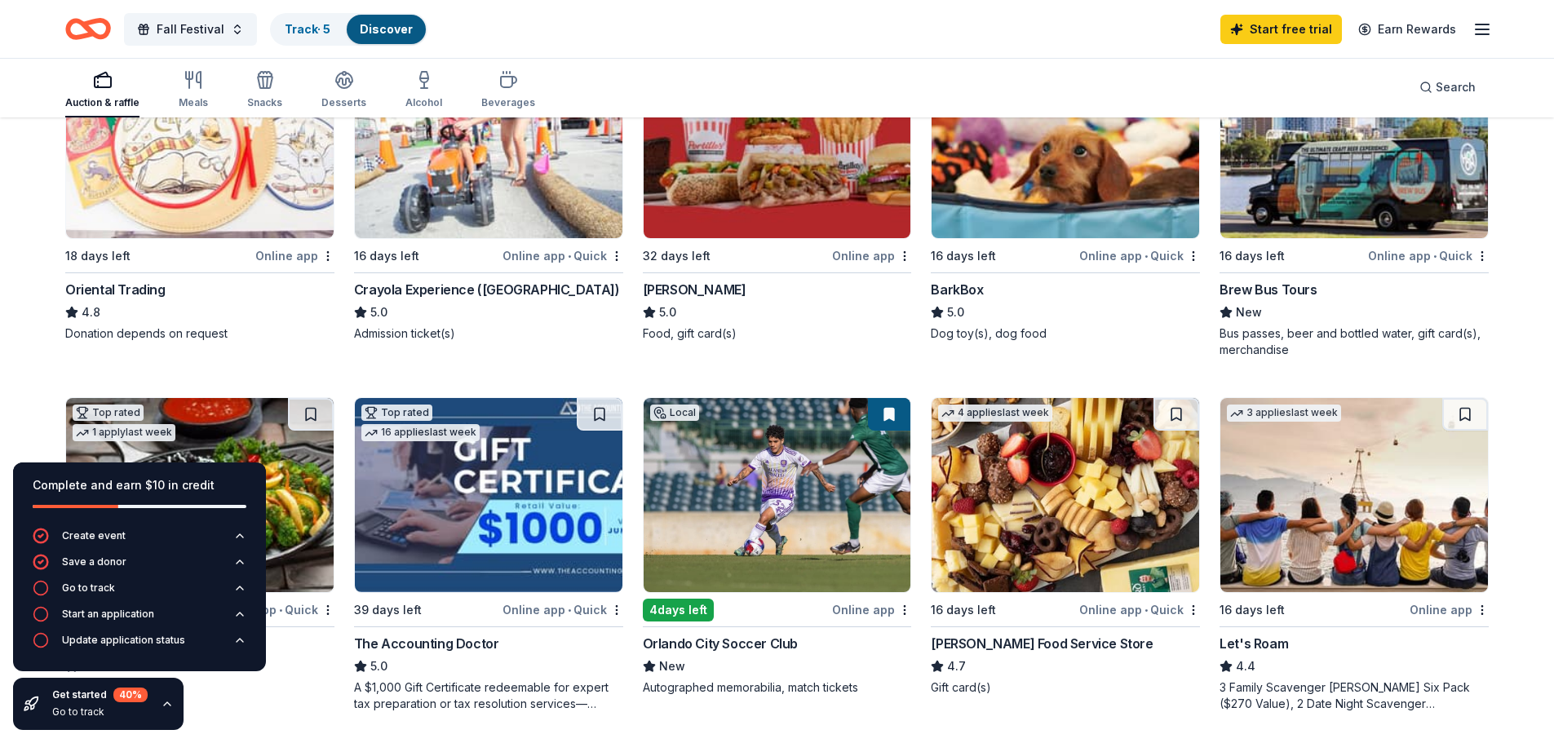
scroll to position [653, 0]
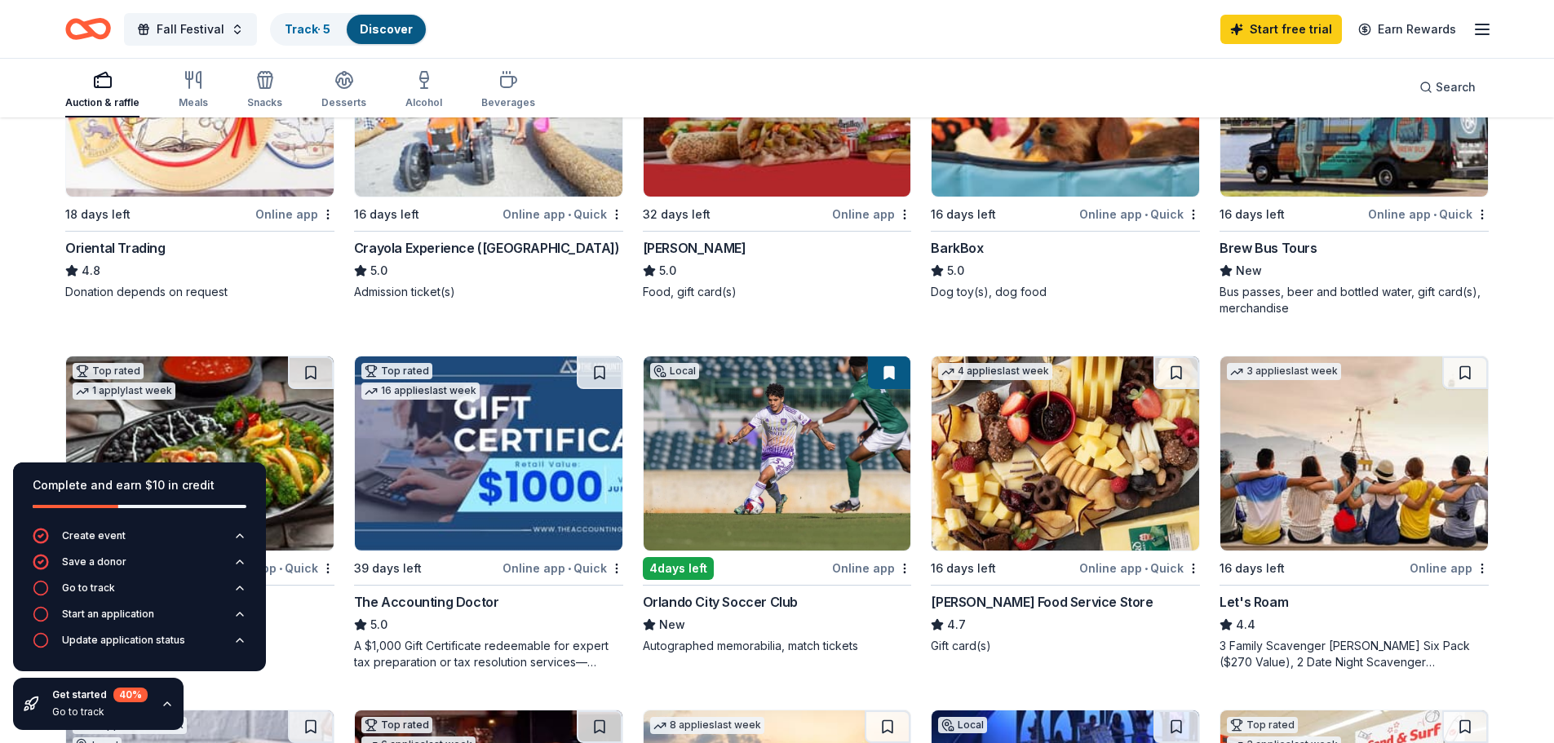
click at [787, 491] on img at bounding box center [778, 454] width 268 height 194
